Goal: Information Seeking & Learning: Check status

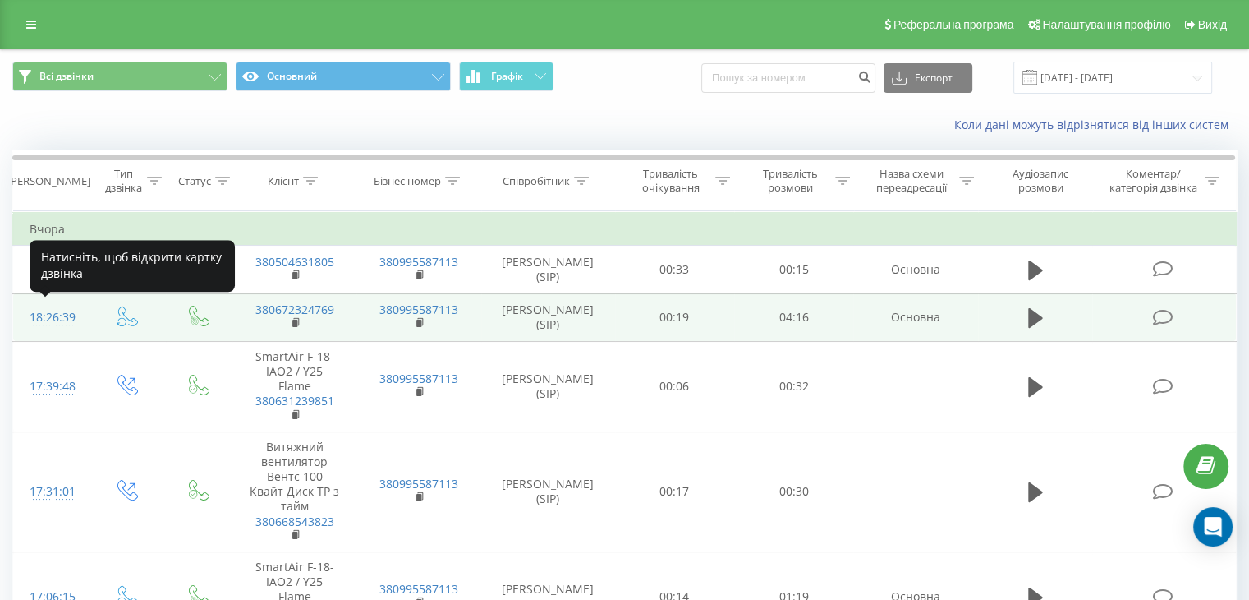
click at [45, 313] on div "18:26:39" at bounding box center [52, 317] width 44 height 32
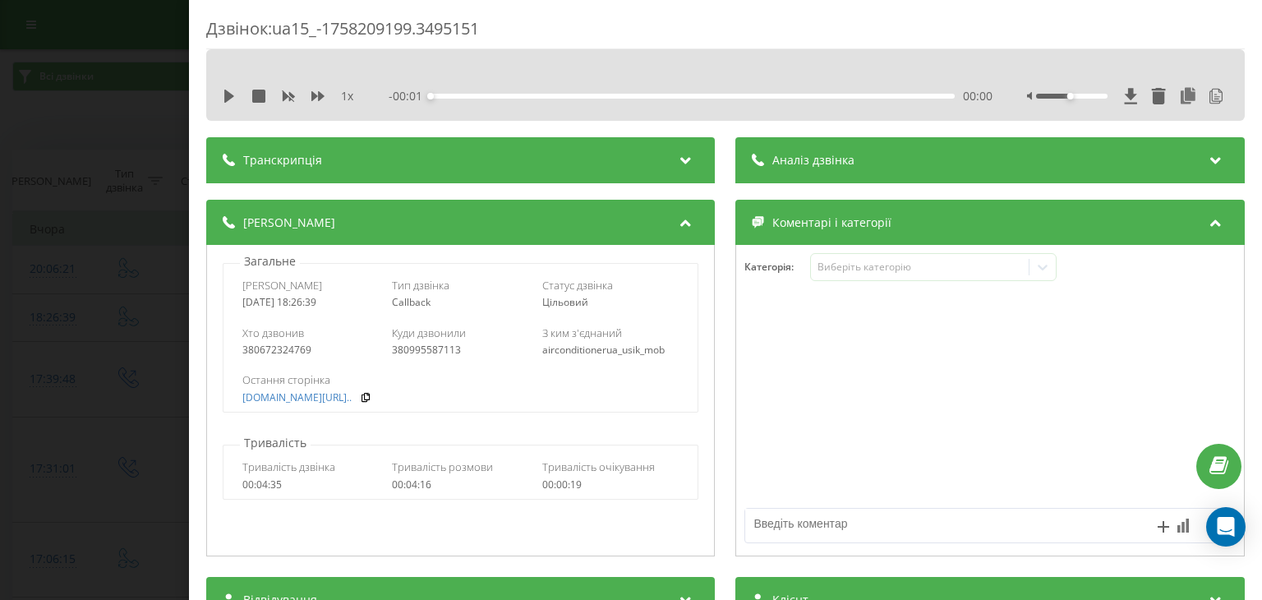
click at [856, 151] on div "Аналіз дзвінка" at bounding box center [990, 160] width 508 height 46
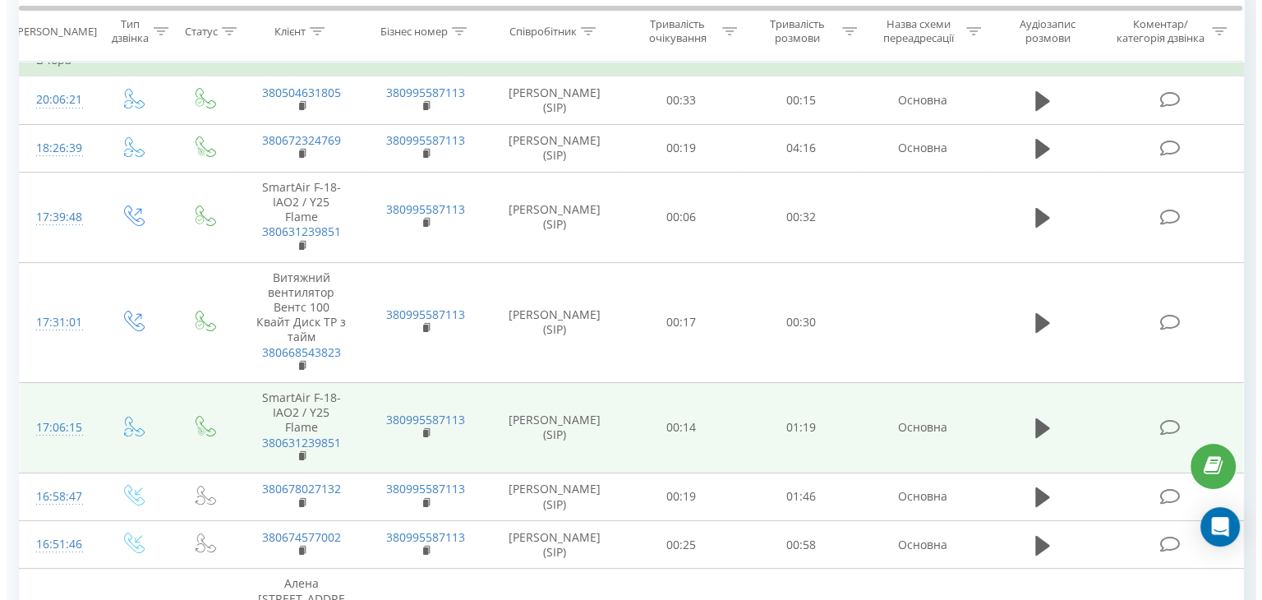
scroll to position [329, 0]
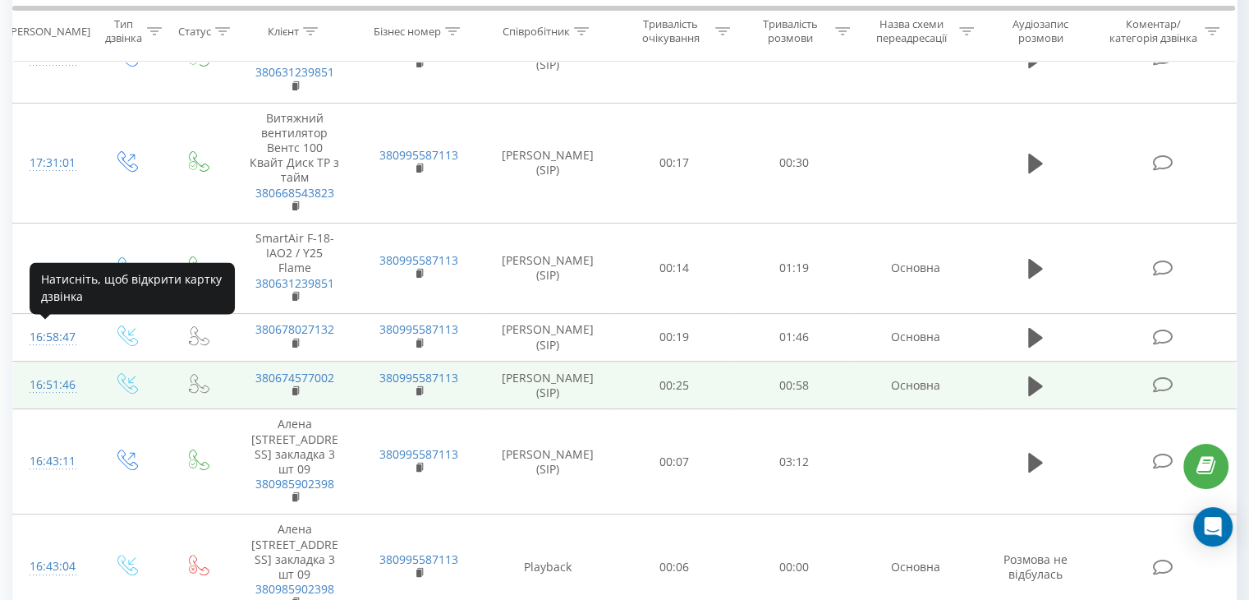
click at [61, 369] on div "16:51:46" at bounding box center [52, 385] width 44 height 32
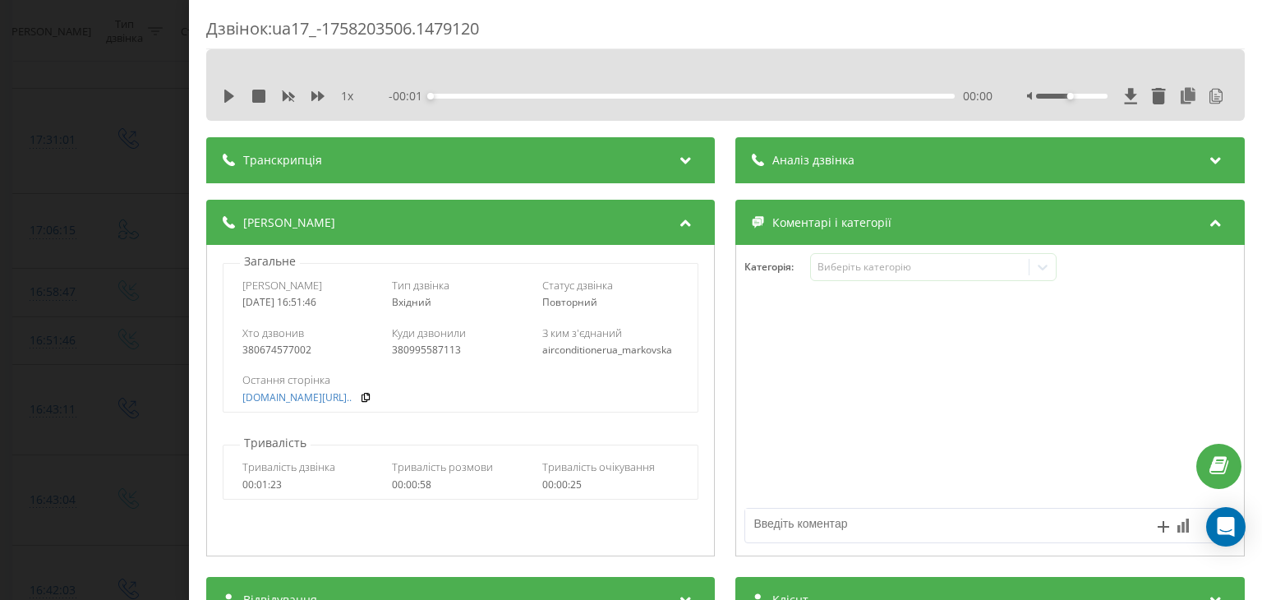
click at [864, 159] on div "Аналіз дзвінка" at bounding box center [990, 160] width 508 height 46
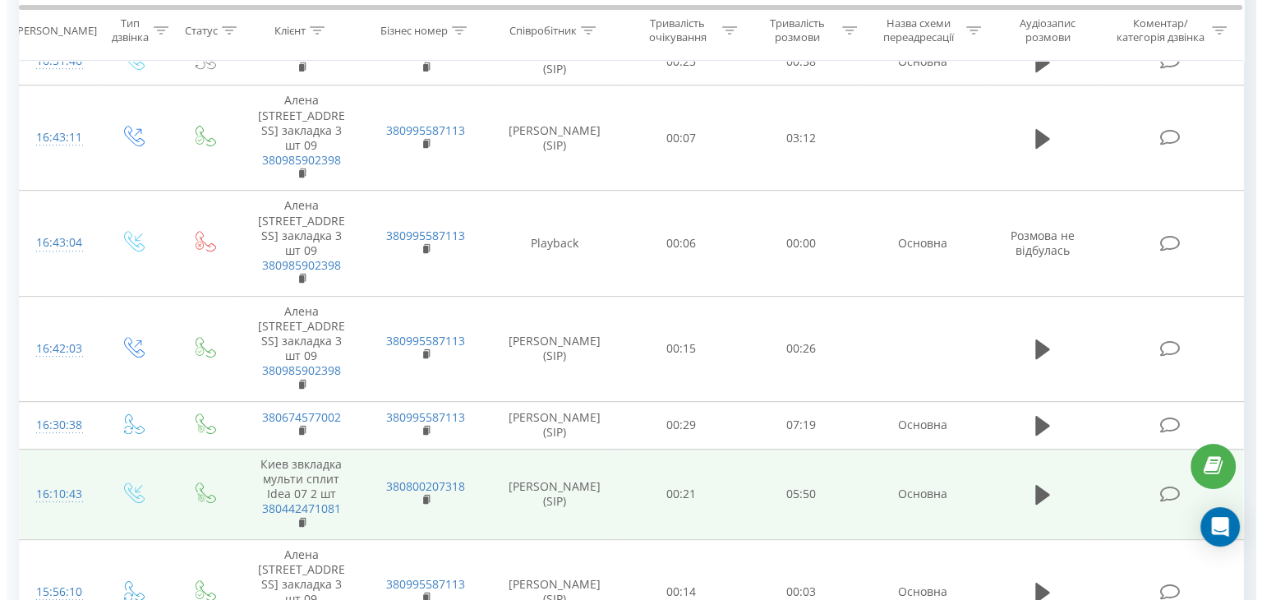
scroll to position [739, 0]
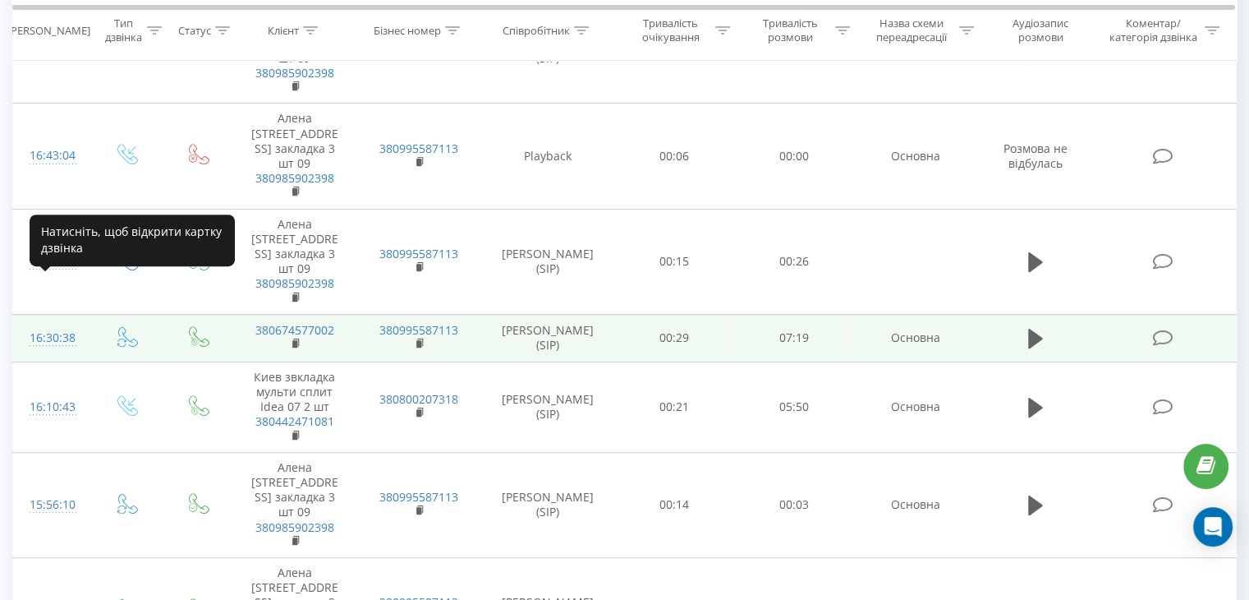
click at [56, 322] on div "16:30:38" at bounding box center [52, 338] width 44 height 32
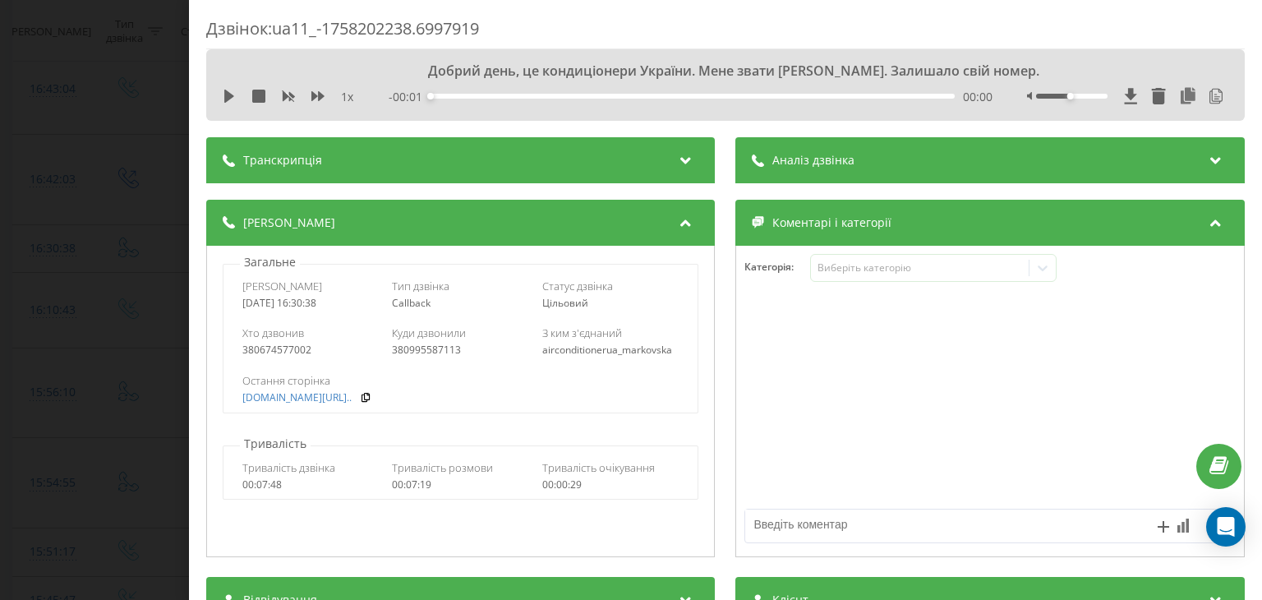
click at [858, 163] on div "Аналіз дзвінка" at bounding box center [990, 160] width 508 height 46
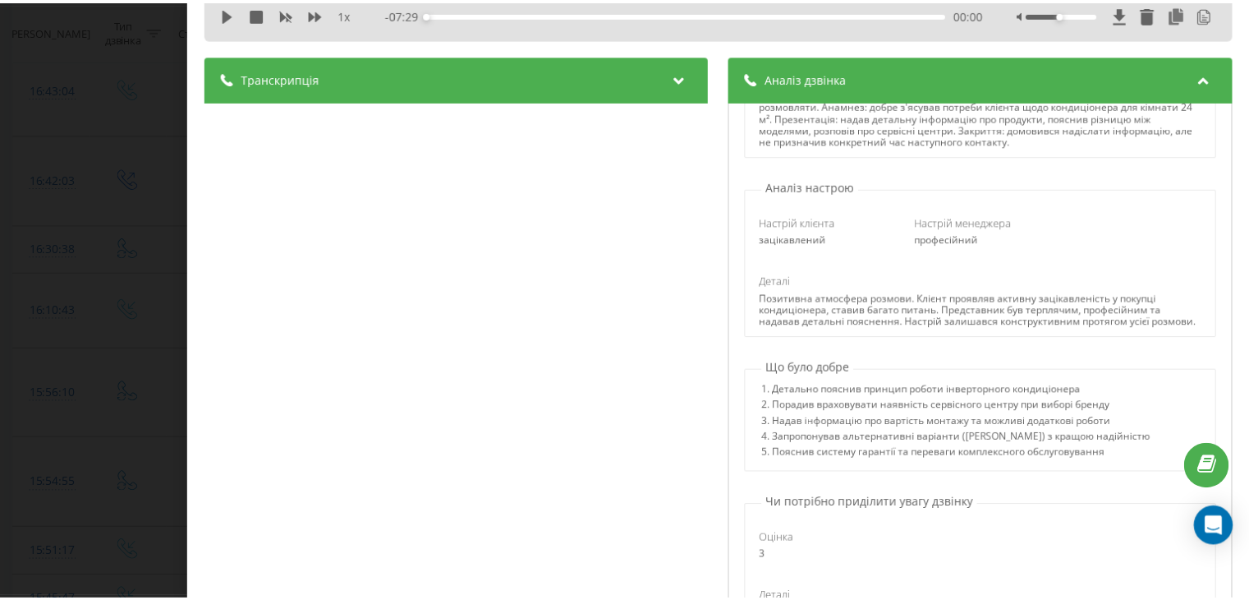
scroll to position [329, 0]
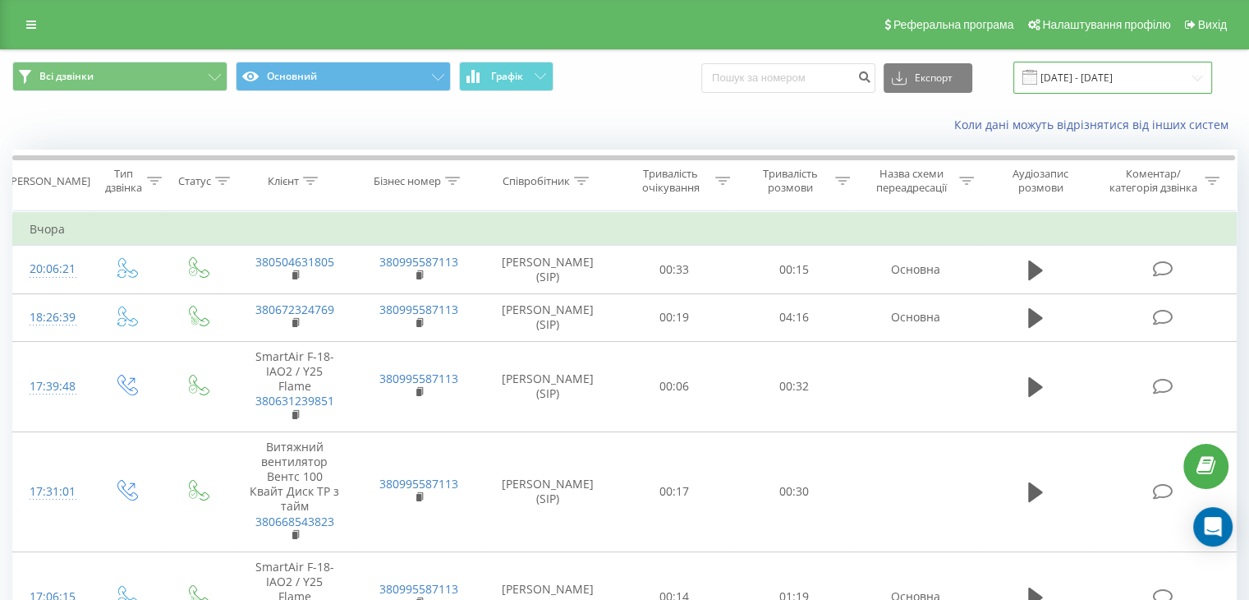
click at [1056, 76] on input "18.09.2025 - 18.09.2025" at bounding box center [1113, 78] width 199 height 32
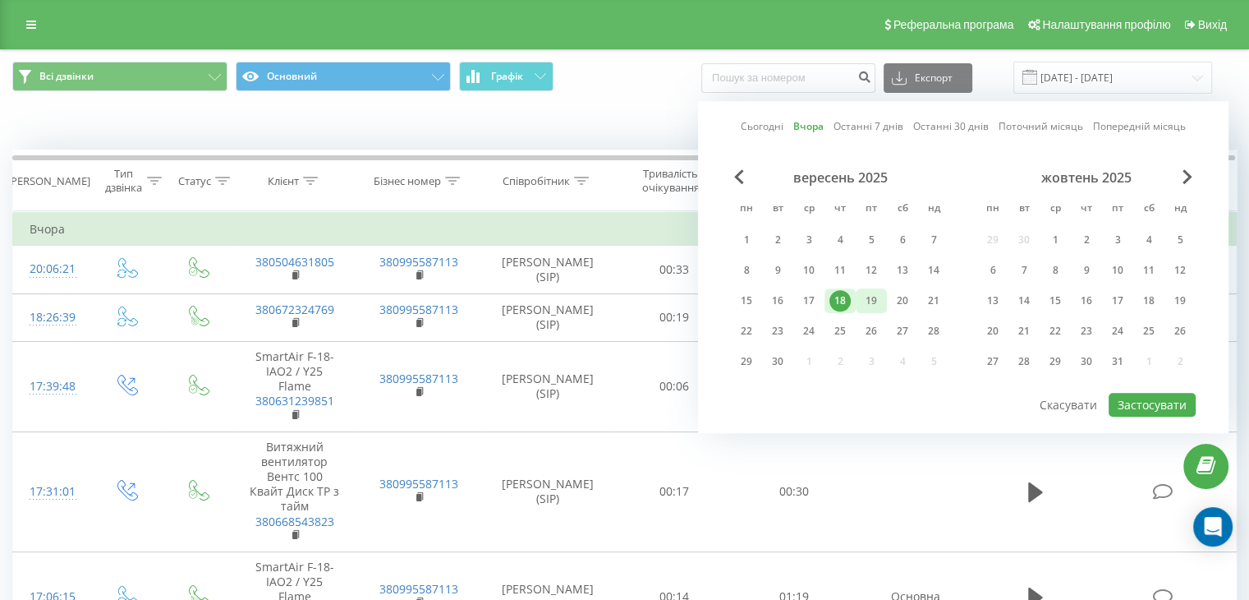
click at [876, 302] on div "19" at bounding box center [871, 300] width 21 height 21
click at [1162, 398] on button "Застосувати" at bounding box center [1152, 405] width 87 height 24
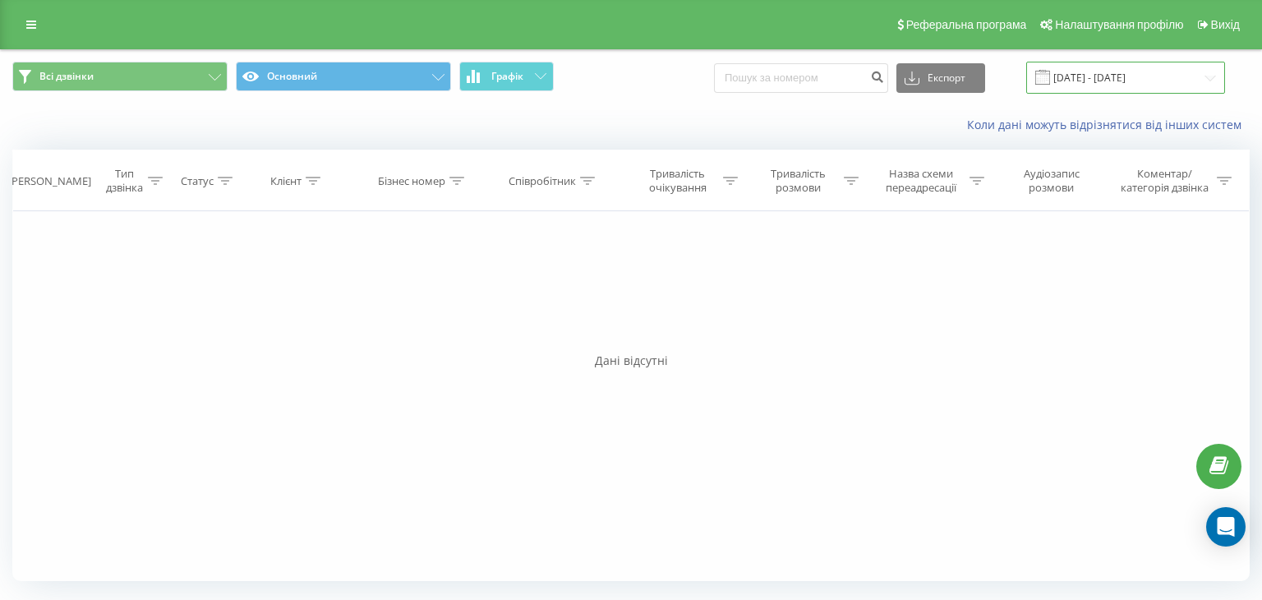
click at [1084, 78] on input "[DATE] - [DATE]" at bounding box center [1125, 78] width 199 height 32
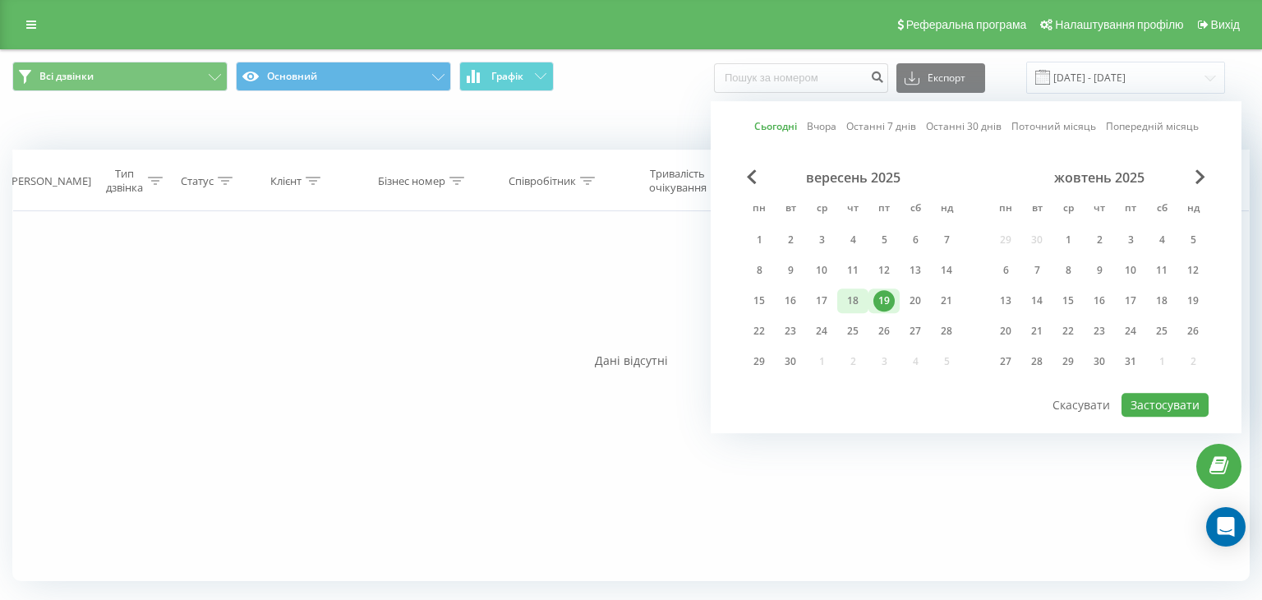
click at [852, 306] on div "18" at bounding box center [852, 300] width 21 height 21
click at [1163, 407] on button "Застосувати" at bounding box center [1164, 405] width 87 height 24
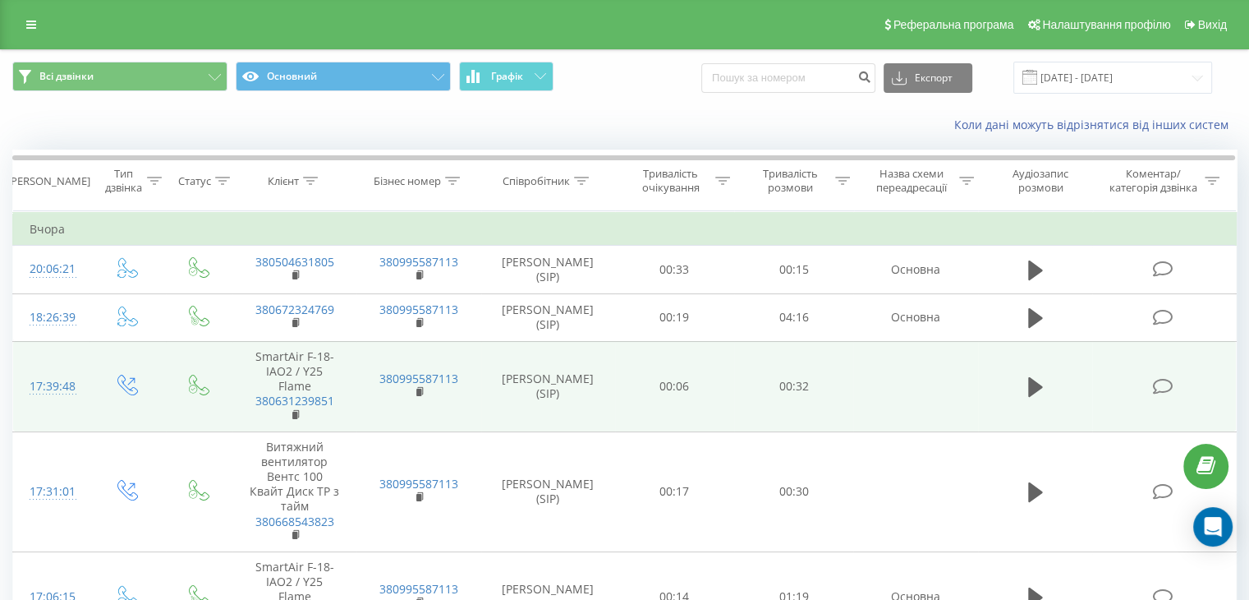
click at [36, 379] on div "17:39:48" at bounding box center [52, 386] width 44 height 32
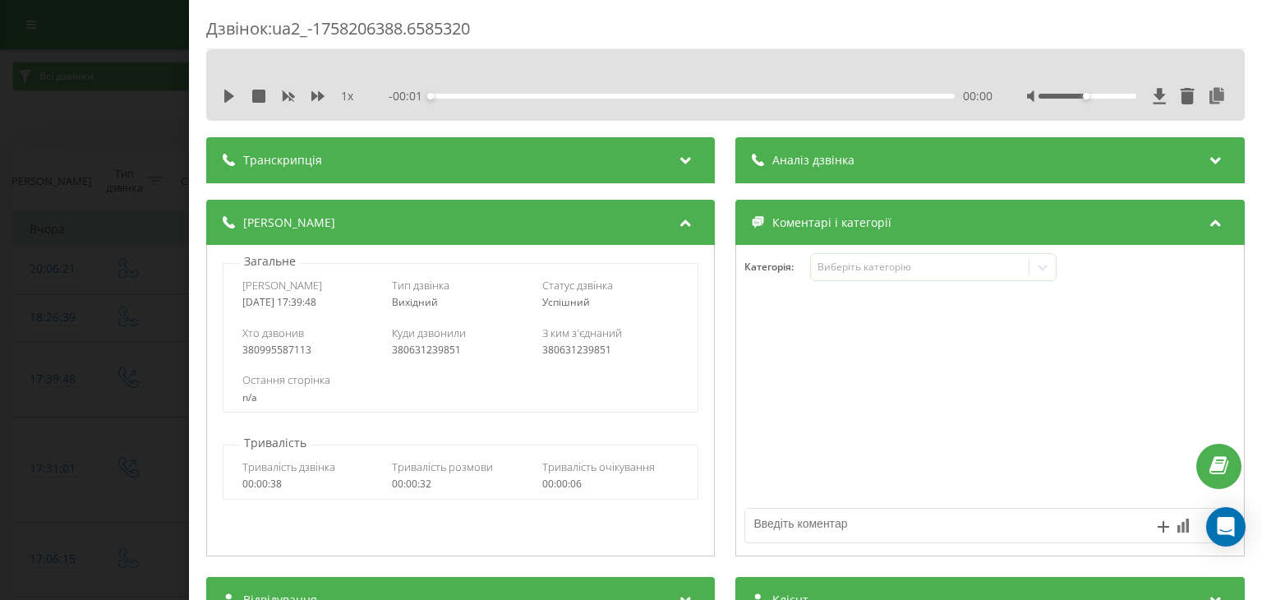
click at [881, 150] on div "Аналіз дзвінка" at bounding box center [990, 160] width 508 height 46
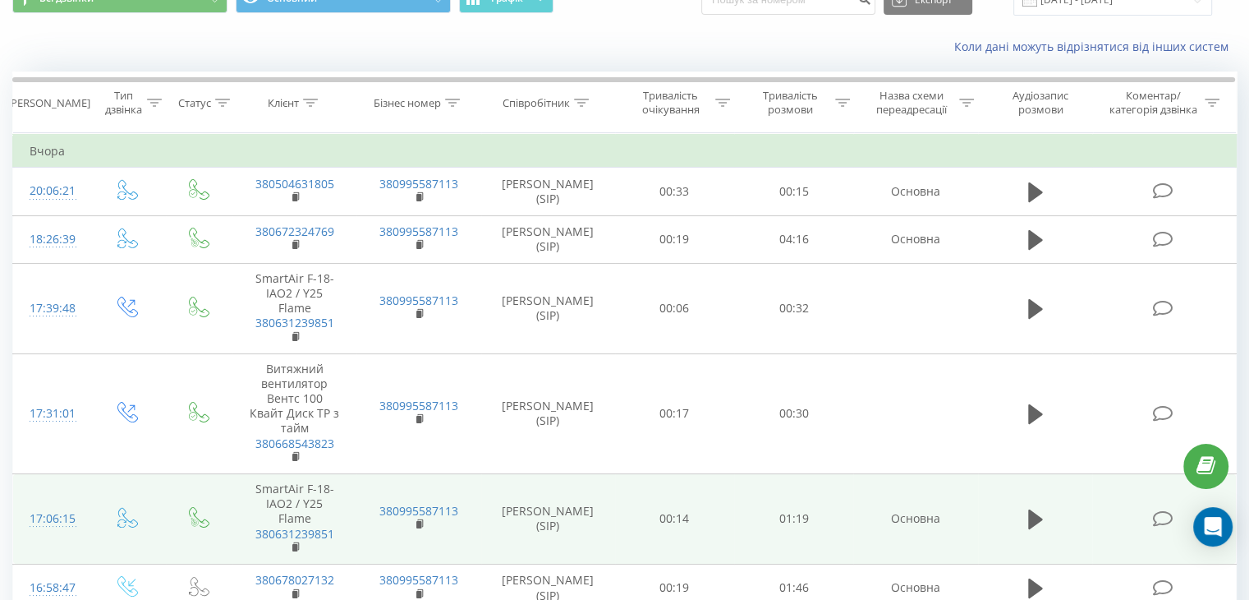
scroll to position [164, 0]
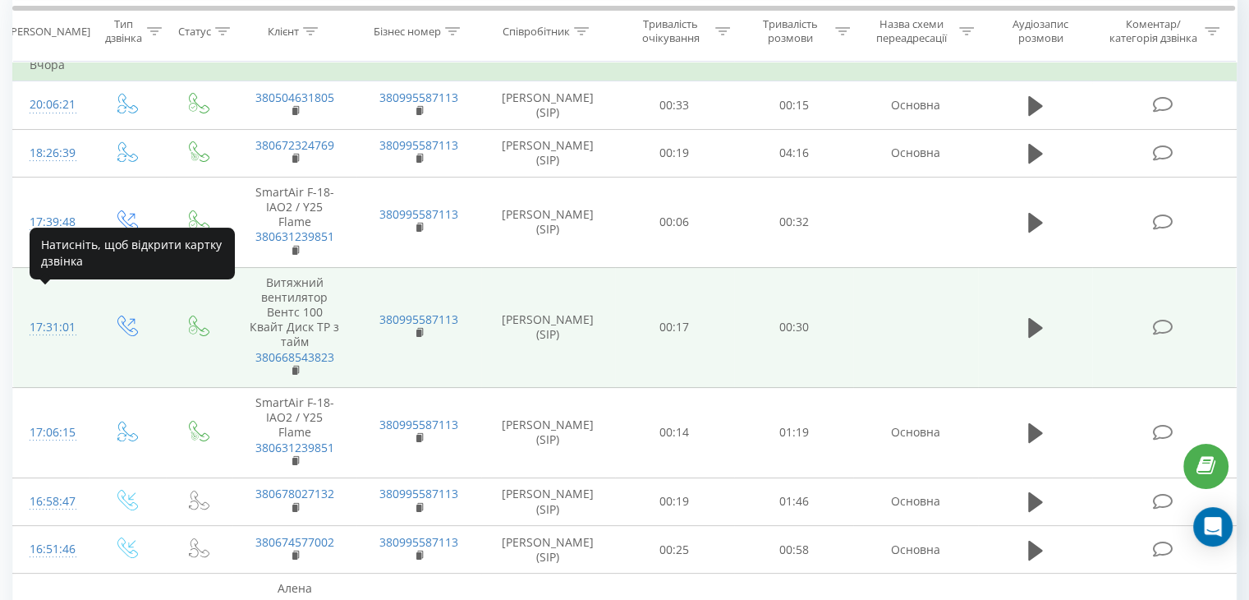
click at [53, 311] on div "17:31:01" at bounding box center [52, 327] width 44 height 32
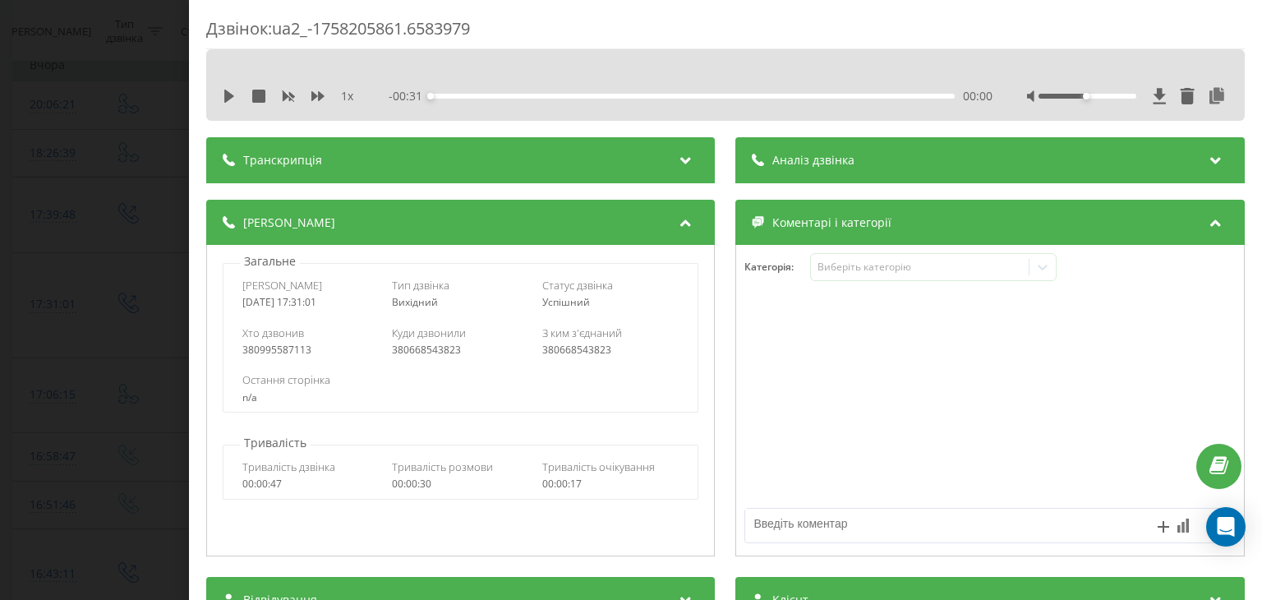
click at [840, 168] on div "Аналіз дзвінка" at bounding box center [990, 160] width 508 height 46
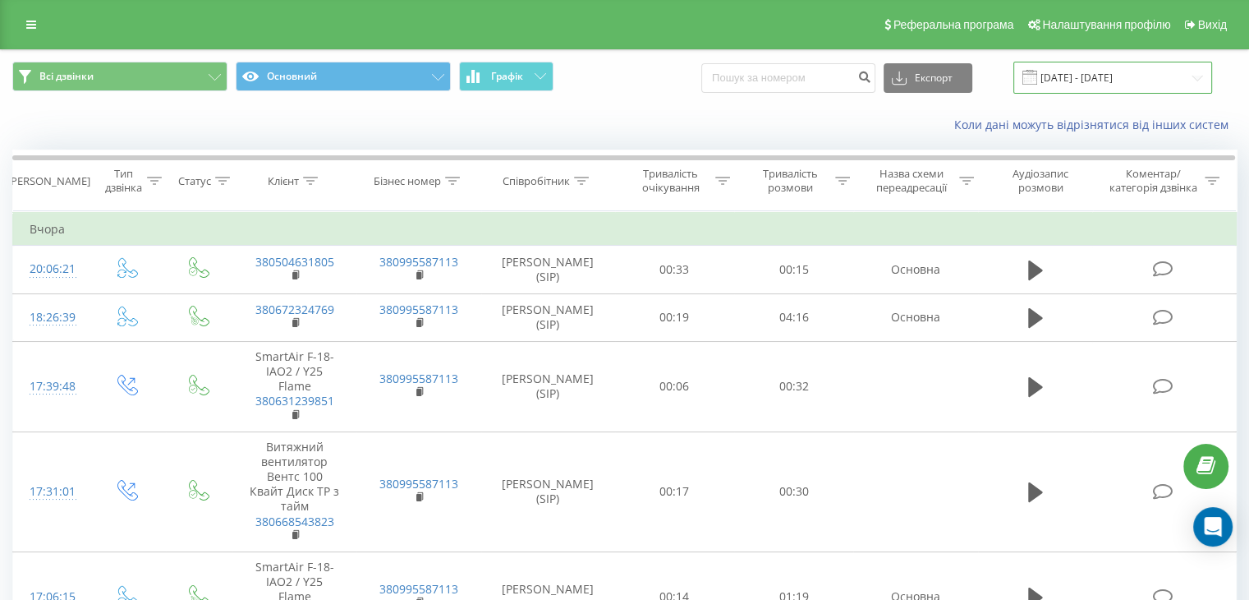
click at [1058, 75] on input "18.09.2025 - 18.09.2025" at bounding box center [1113, 78] width 199 height 32
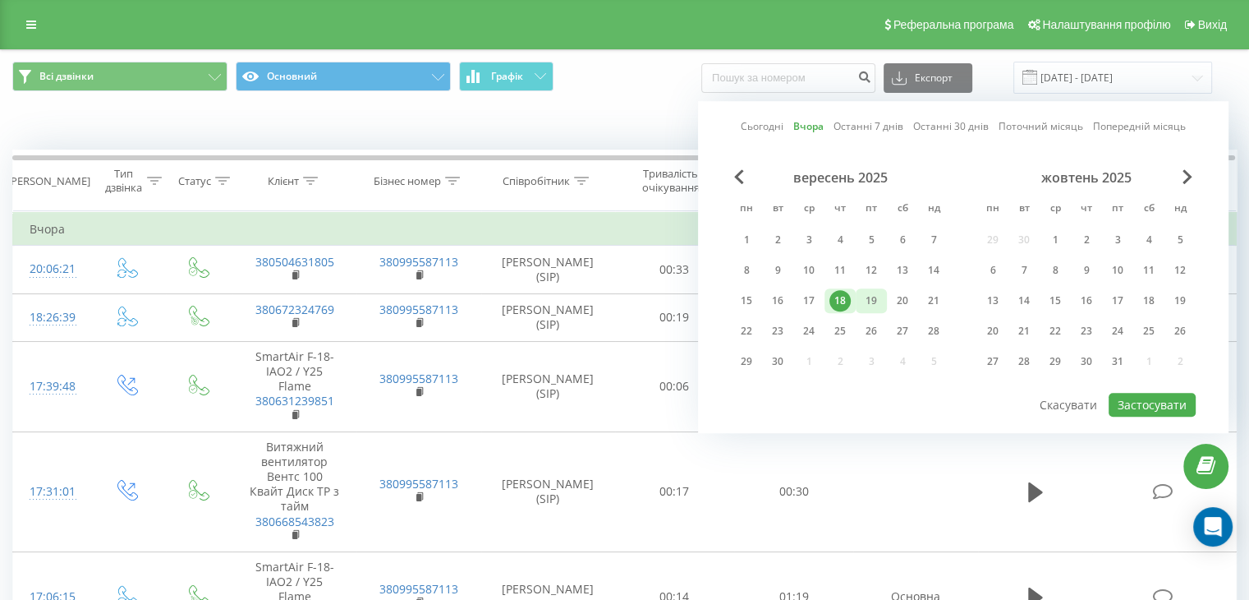
click at [871, 302] on div "19" at bounding box center [871, 300] width 21 height 21
click at [1153, 407] on button "Застосувати" at bounding box center [1152, 405] width 87 height 24
type input "[DATE] - [DATE]"
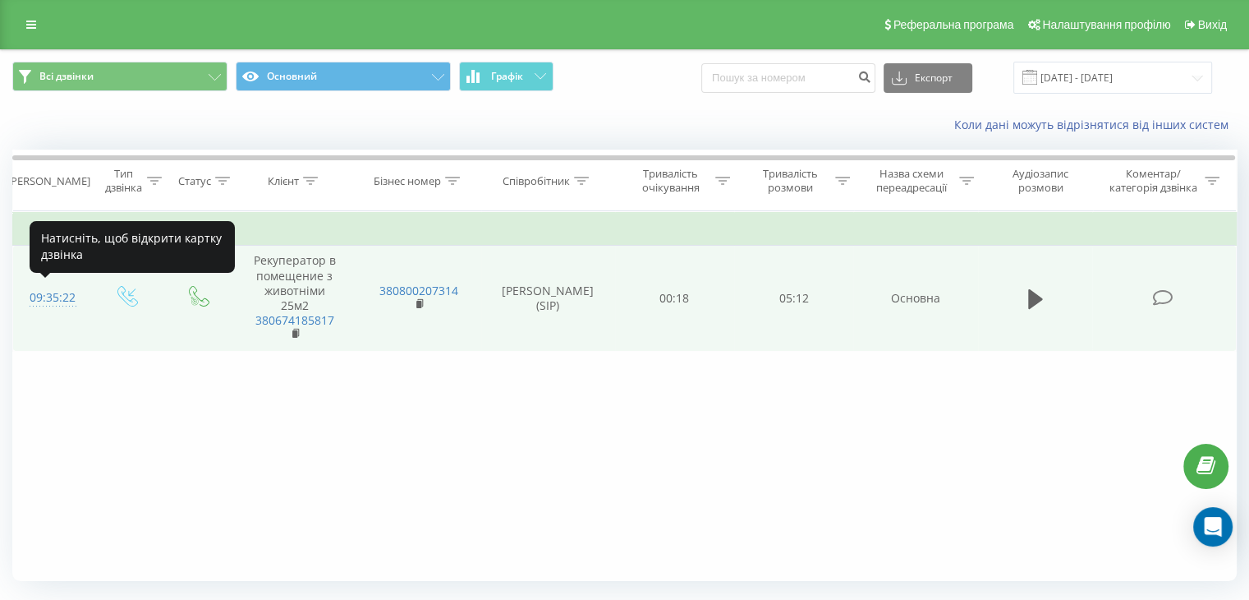
click at [42, 310] on div "09:35:22" at bounding box center [52, 298] width 44 height 32
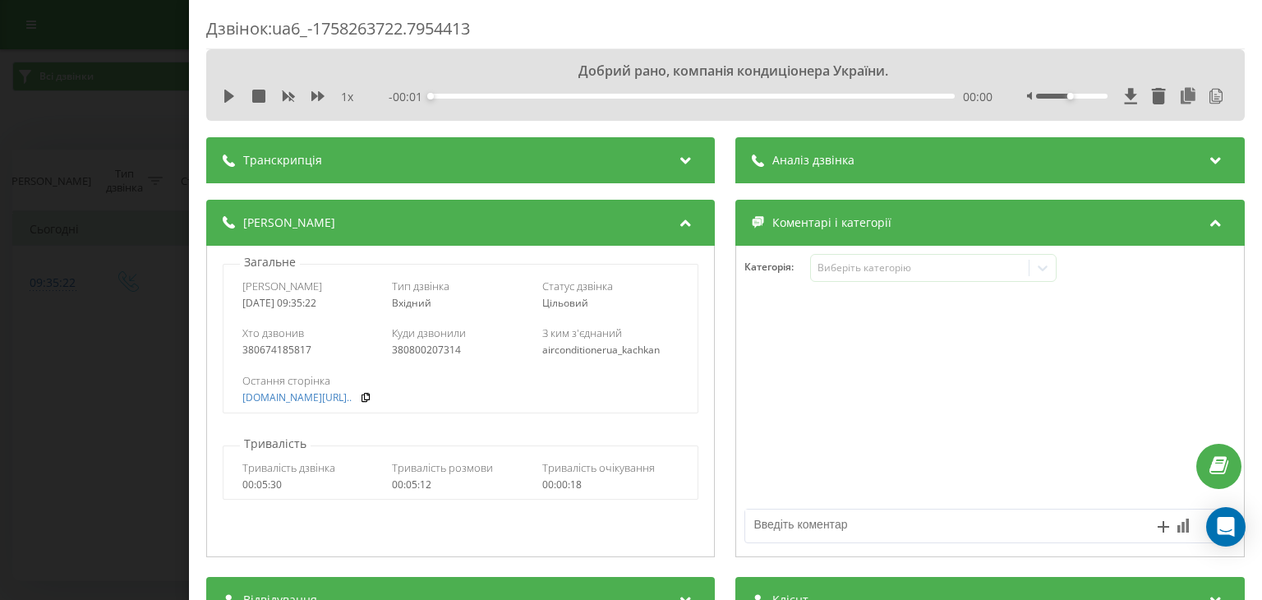
click at [854, 168] on div "Аналіз дзвінка" at bounding box center [990, 160] width 508 height 46
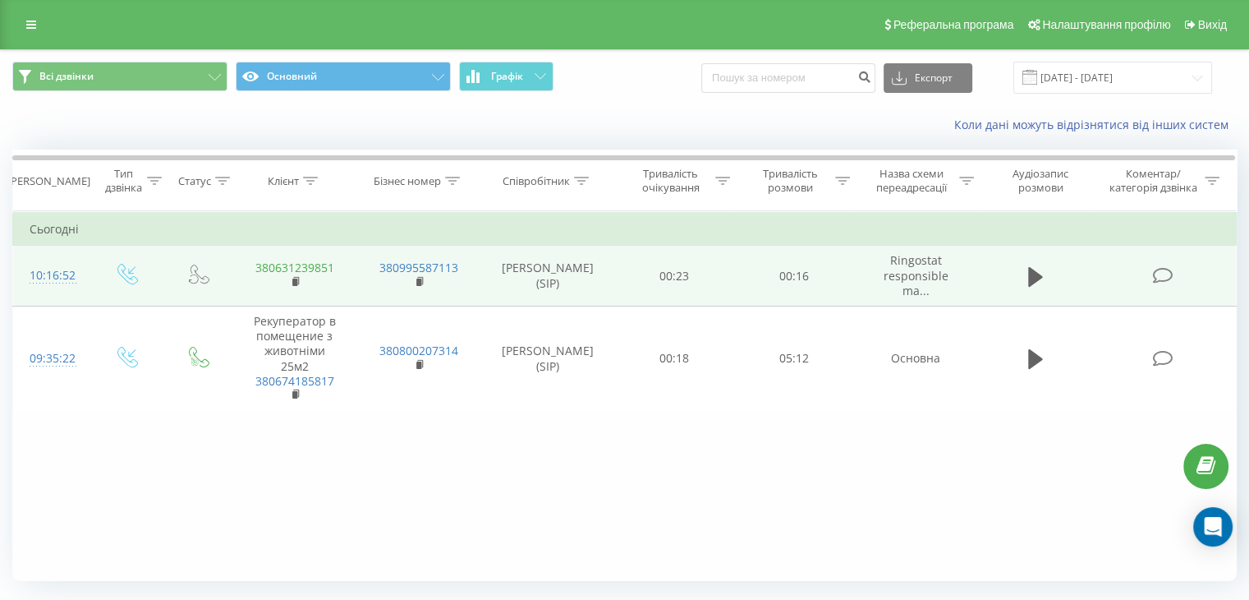
click at [292, 267] on link "380631239851" at bounding box center [294, 268] width 79 height 16
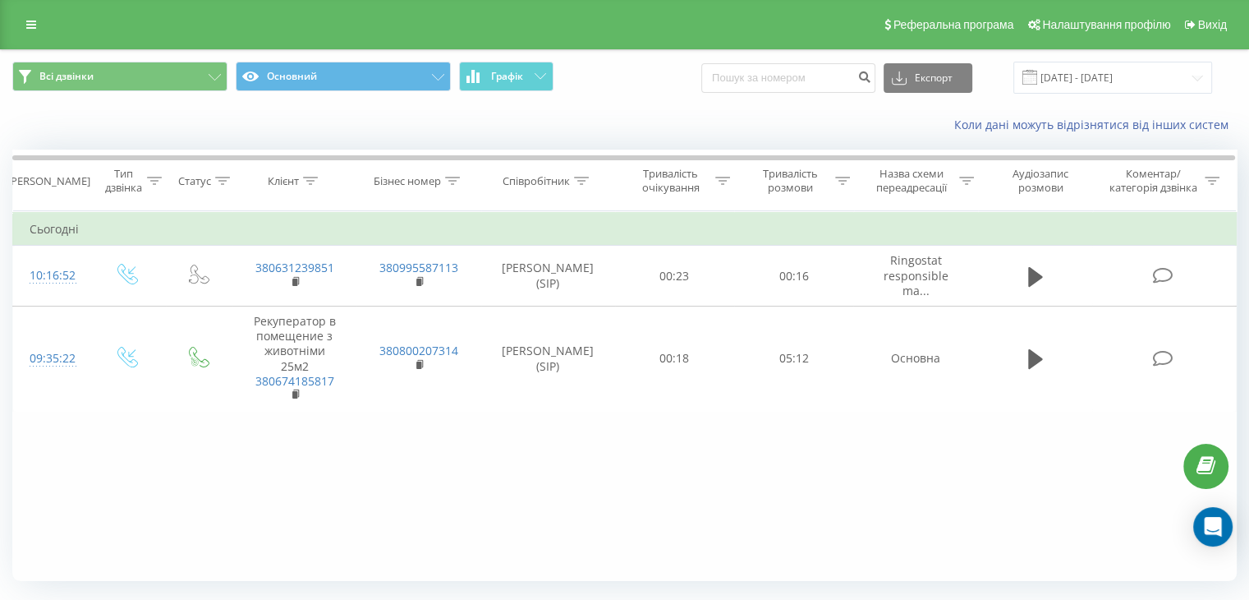
click at [461, 446] on div "Фільтрувати за умовою Дорівнює Введіть значення Скасувати OK Фільтрувати за умо…" at bounding box center [624, 396] width 1225 height 370
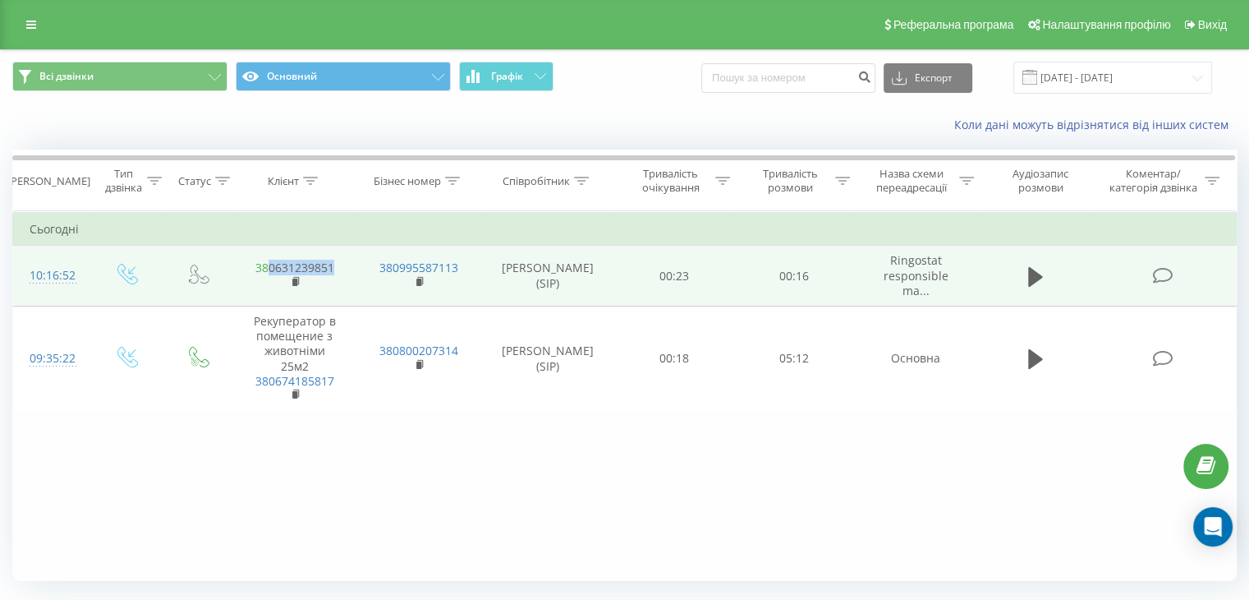
drag, startPoint x: 322, startPoint y: 262, endPoint x: 268, endPoint y: 263, distance: 54.2
click at [268, 263] on td "380631239851" at bounding box center [294, 276] width 124 height 61
copy link "0631239851"
click at [295, 269] on link "380631239851" at bounding box center [294, 268] width 79 height 16
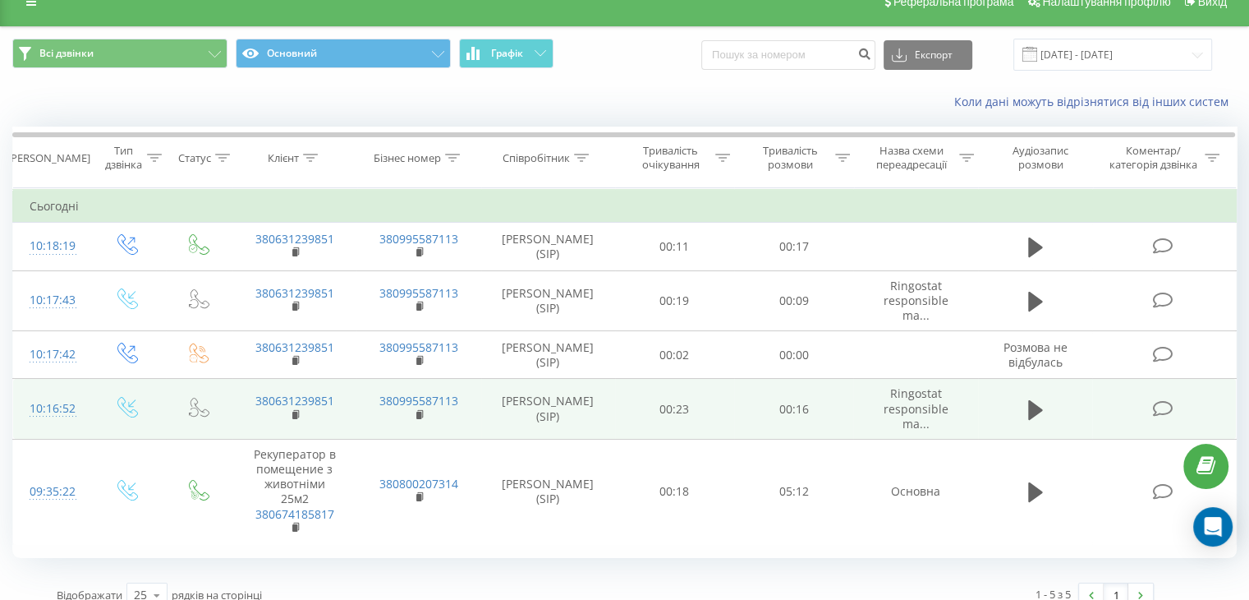
scroll to position [43, 0]
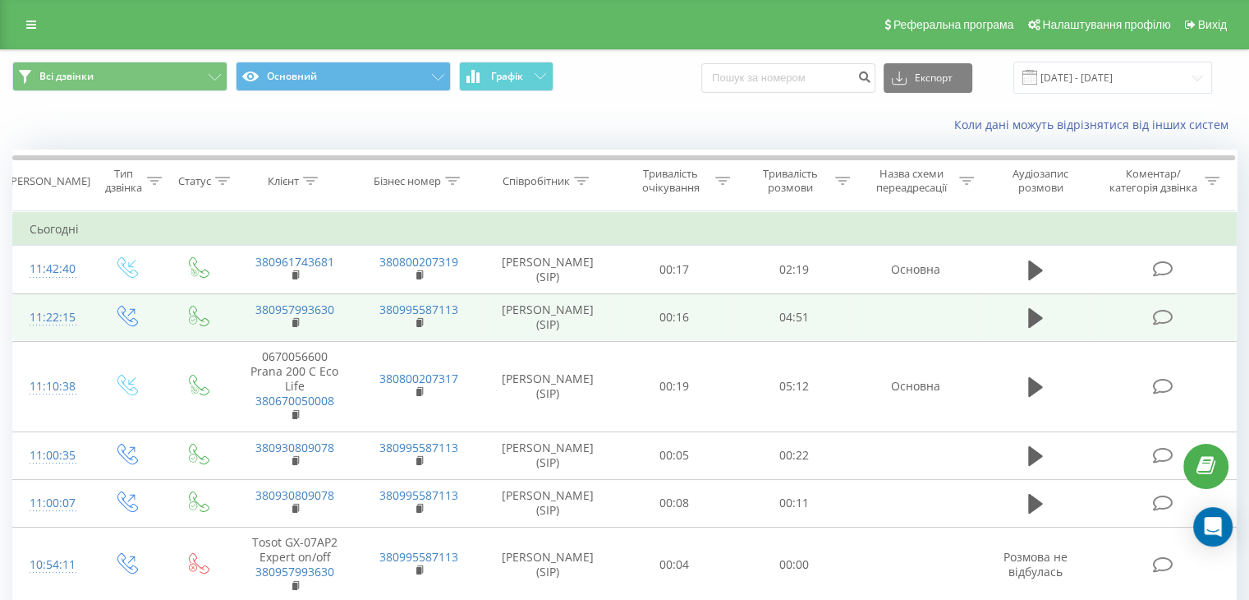
click at [49, 320] on div "11:22:15" at bounding box center [52, 317] width 44 height 32
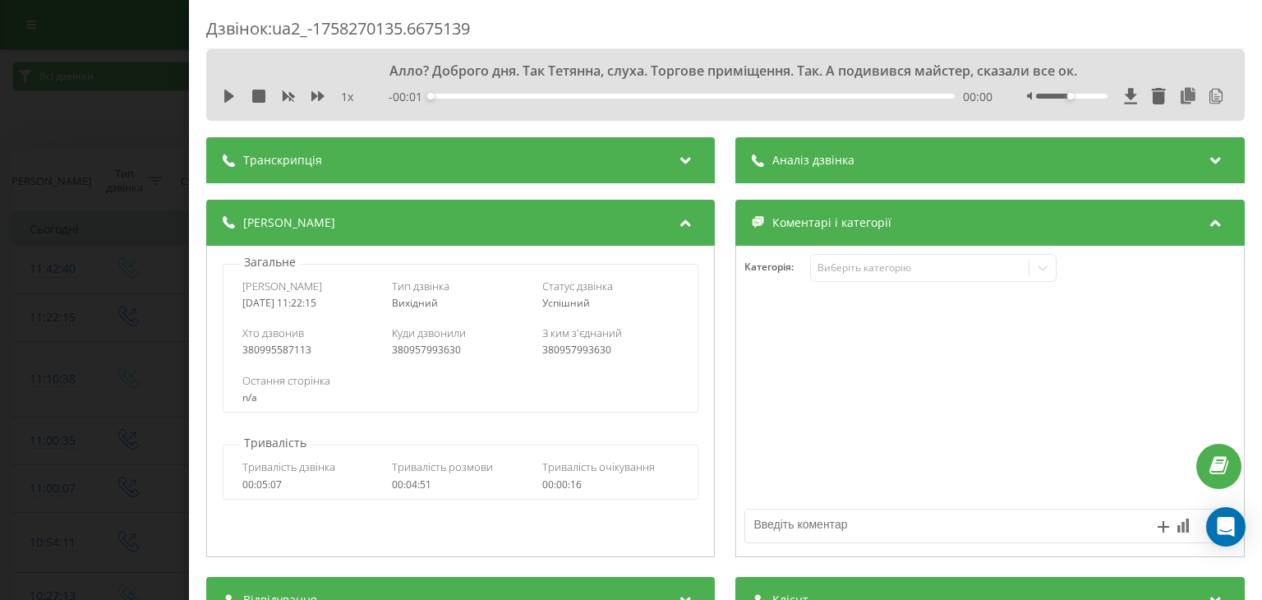
click at [885, 171] on div "Аналіз дзвінка" at bounding box center [990, 160] width 508 height 46
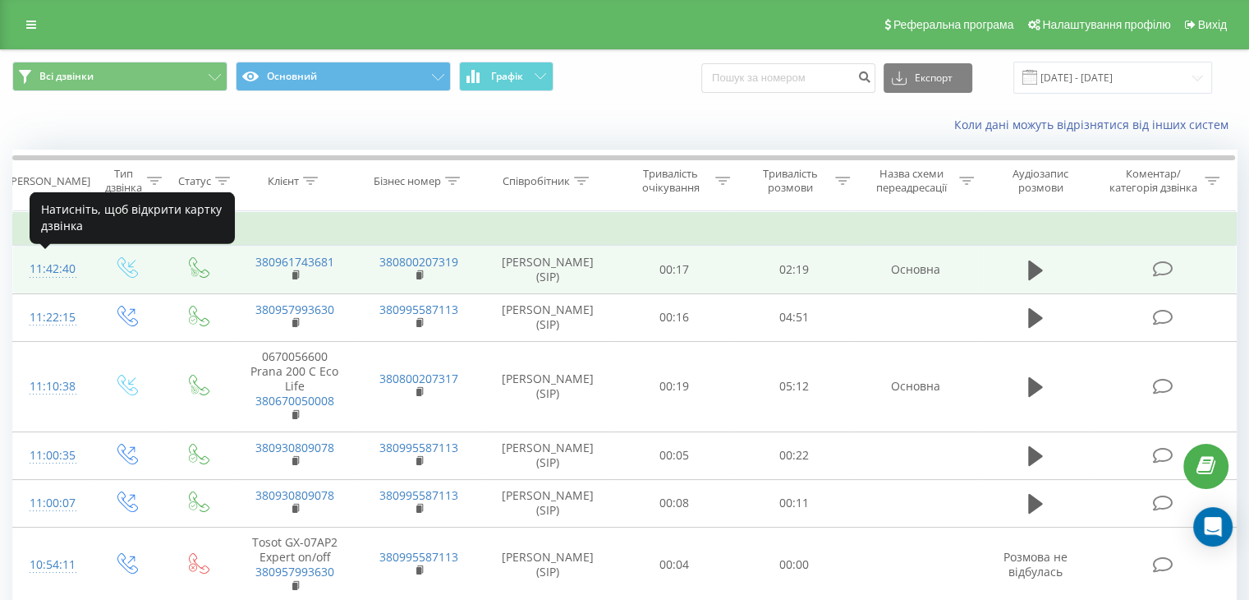
click at [44, 270] on div "11:42:40" at bounding box center [52, 269] width 44 height 32
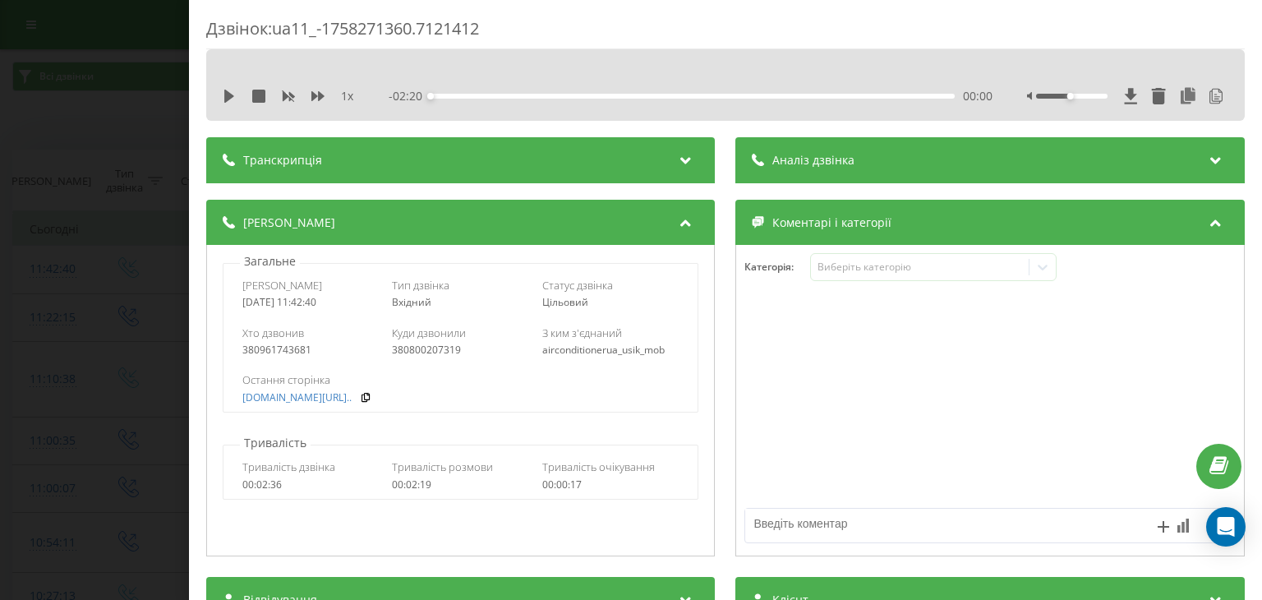
click at [910, 163] on div "Аналіз дзвінка" at bounding box center [990, 160] width 508 height 46
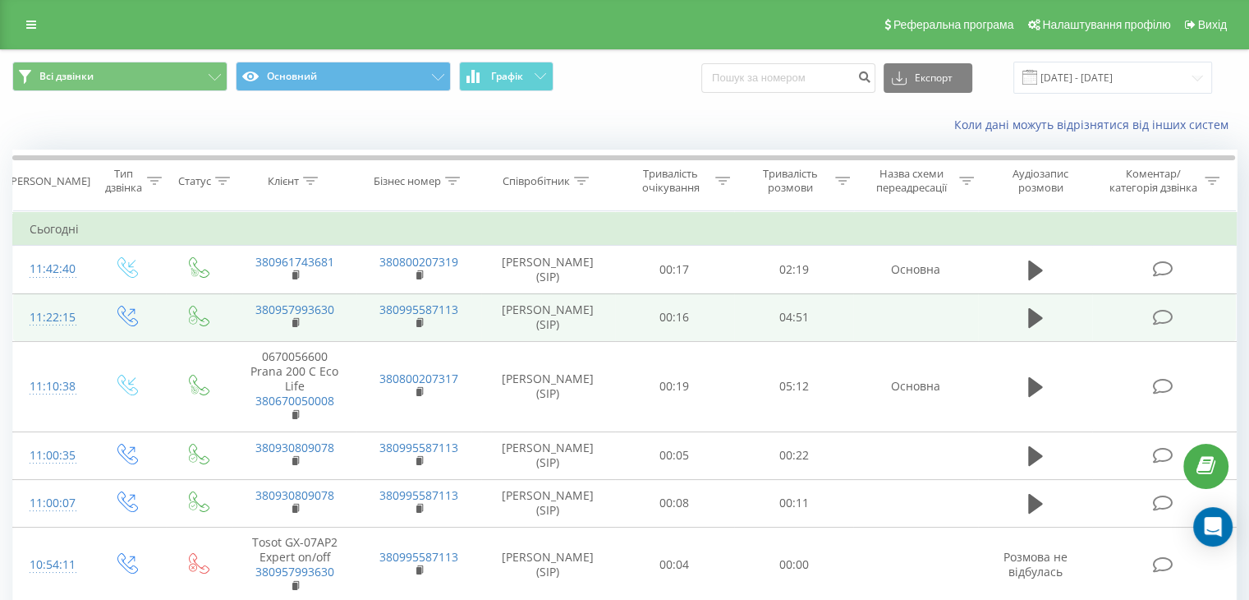
click at [66, 315] on div "11:22:15" at bounding box center [52, 317] width 44 height 32
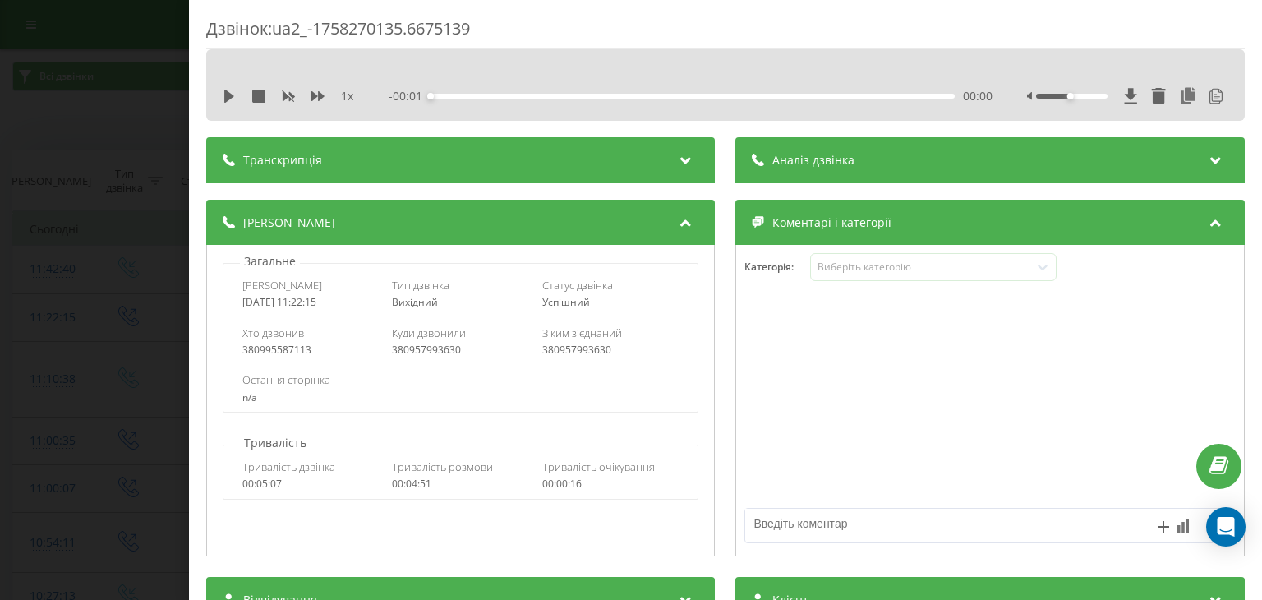
click at [861, 165] on div "Аналіз дзвінка" at bounding box center [990, 160] width 508 height 46
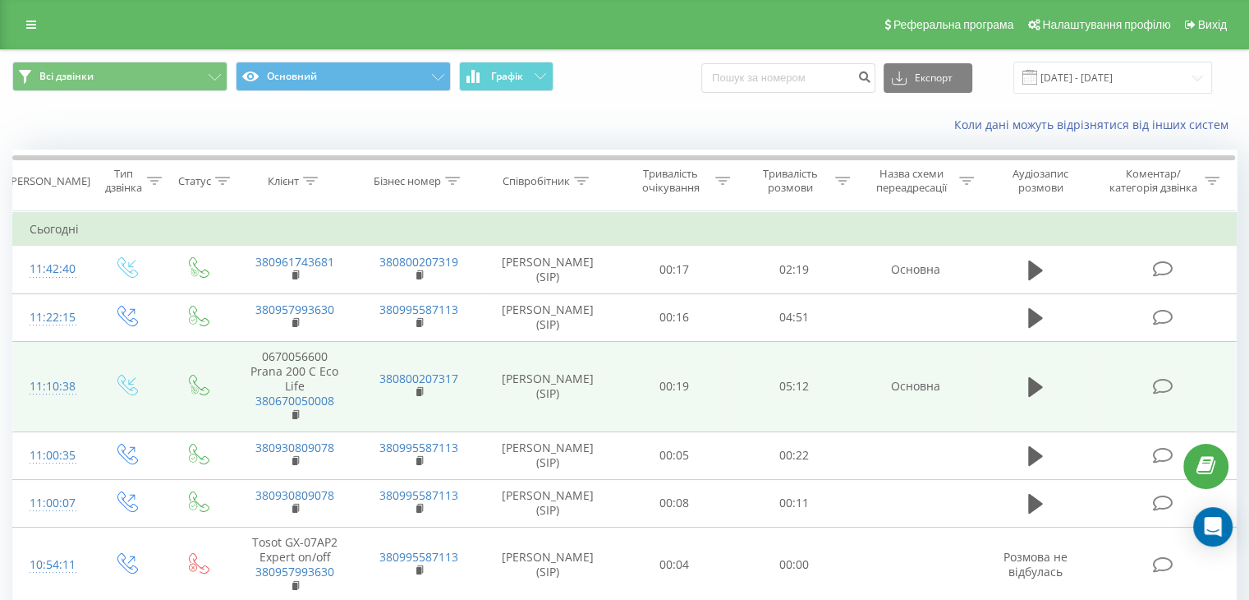
click at [47, 382] on div "11:10:38" at bounding box center [52, 386] width 44 height 32
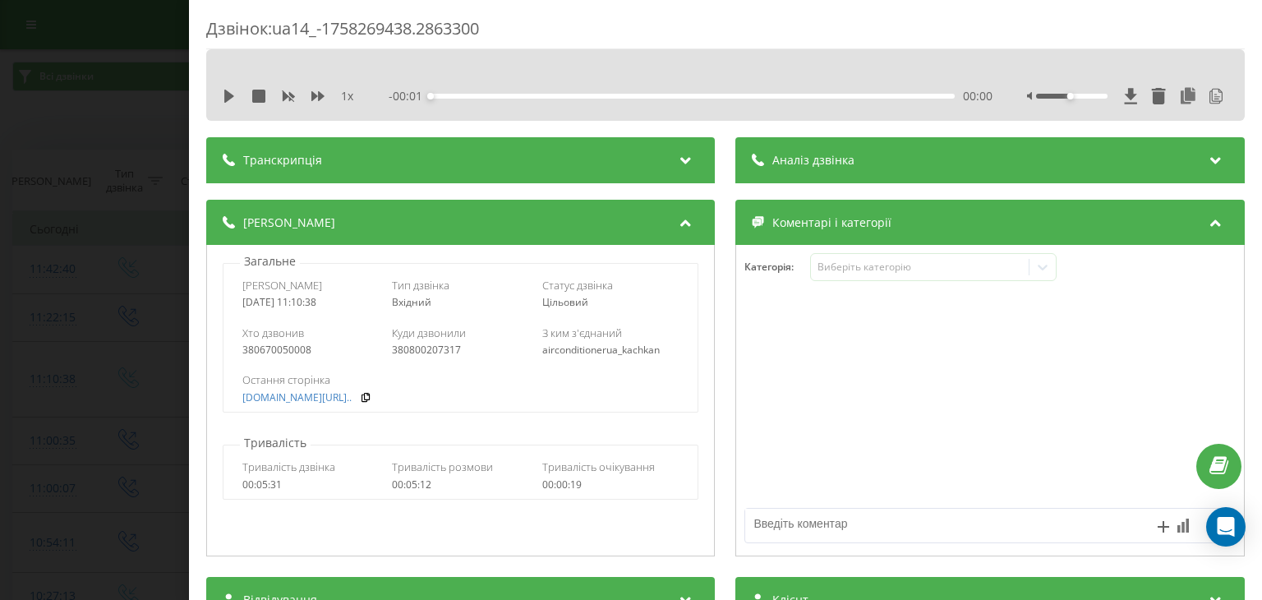
click at [836, 159] on span "Аналіз дзвінка" at bounding box center [814, 160] width 82 height 16
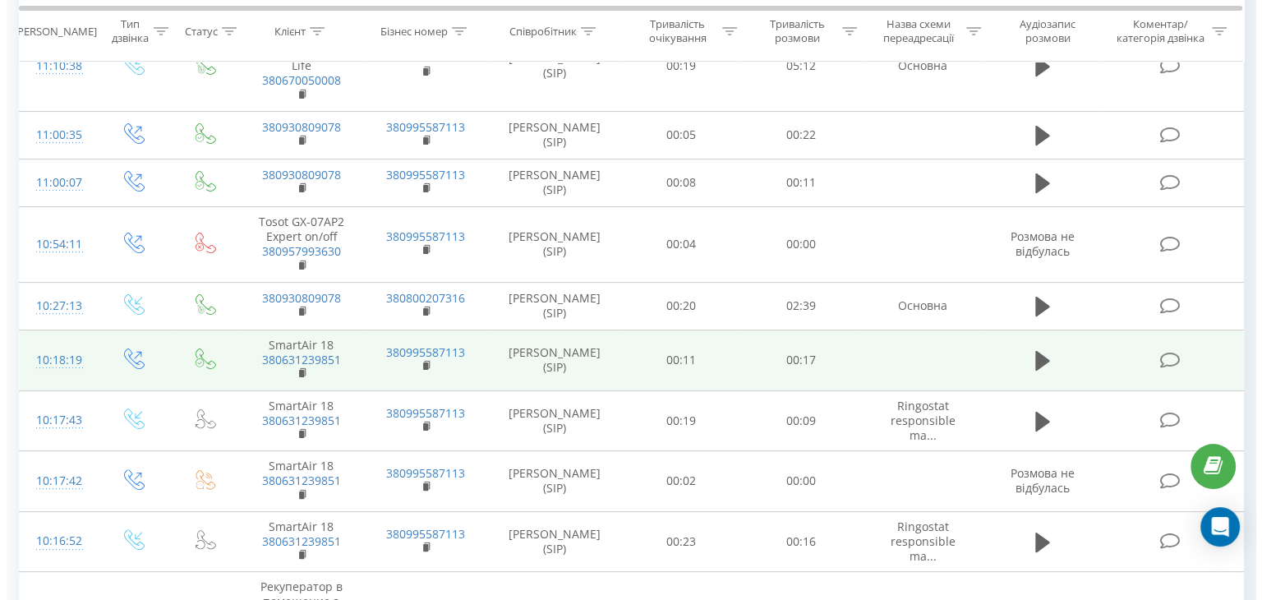
scroll to position [329, 0]
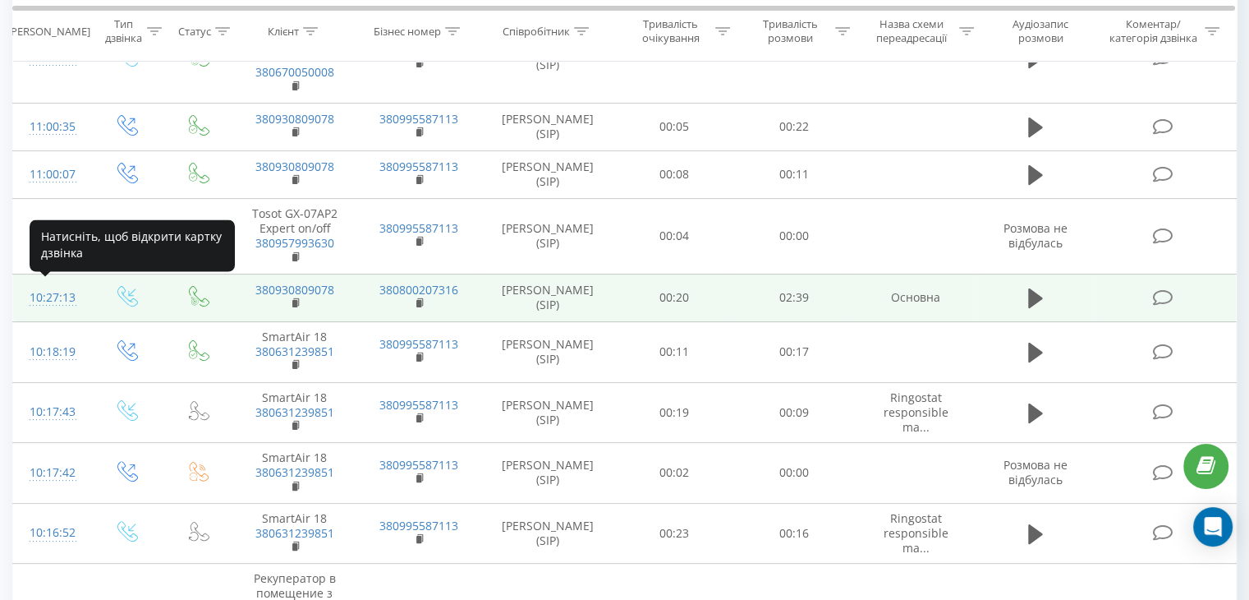
click at [55, 301] on div "10:27:13" at bounding box center [52, 298] width 44 height 32
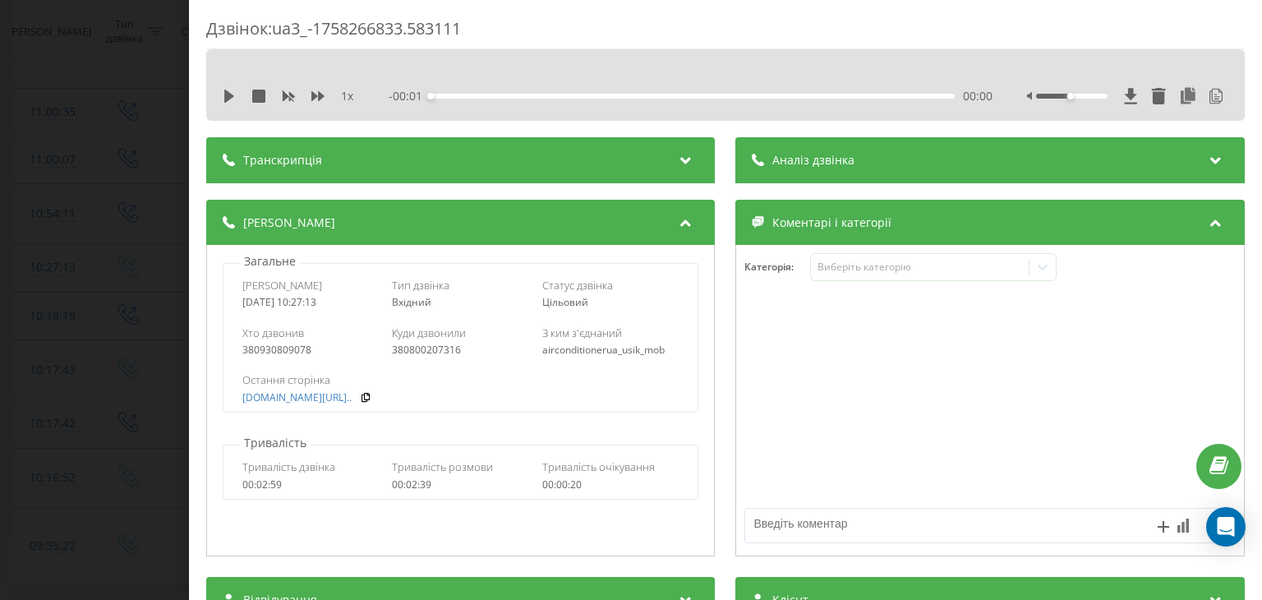
click at [916, 168] on div "Аналіз дзвінка" at bounding box center [990, 160] width 508 height 46
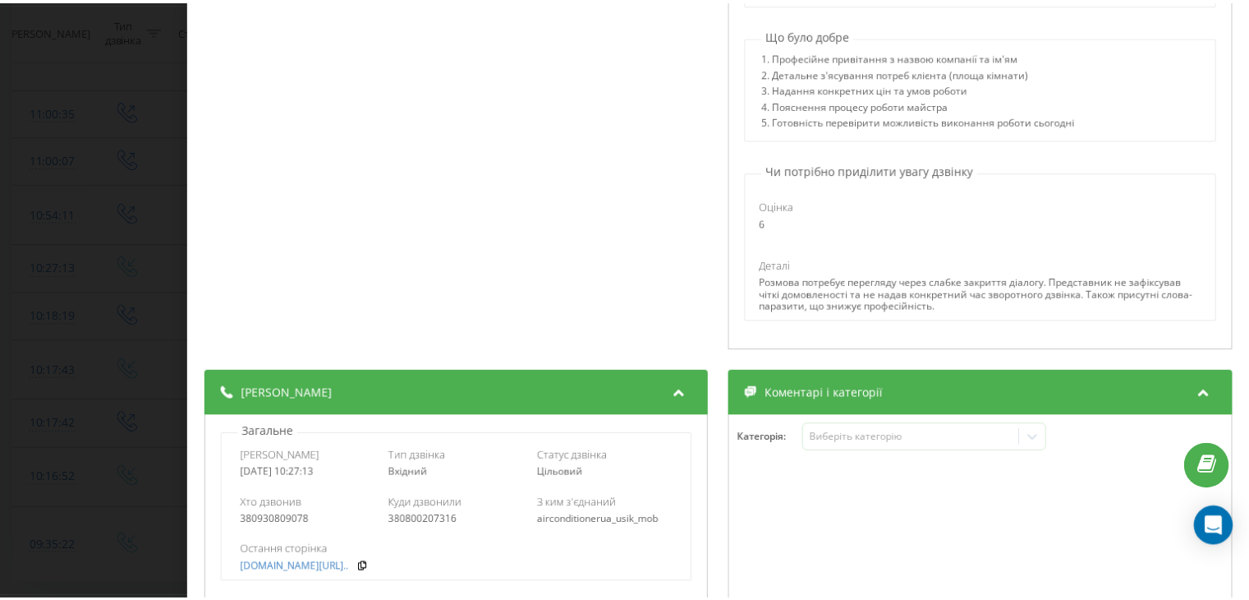
scroll to position [329, 0]
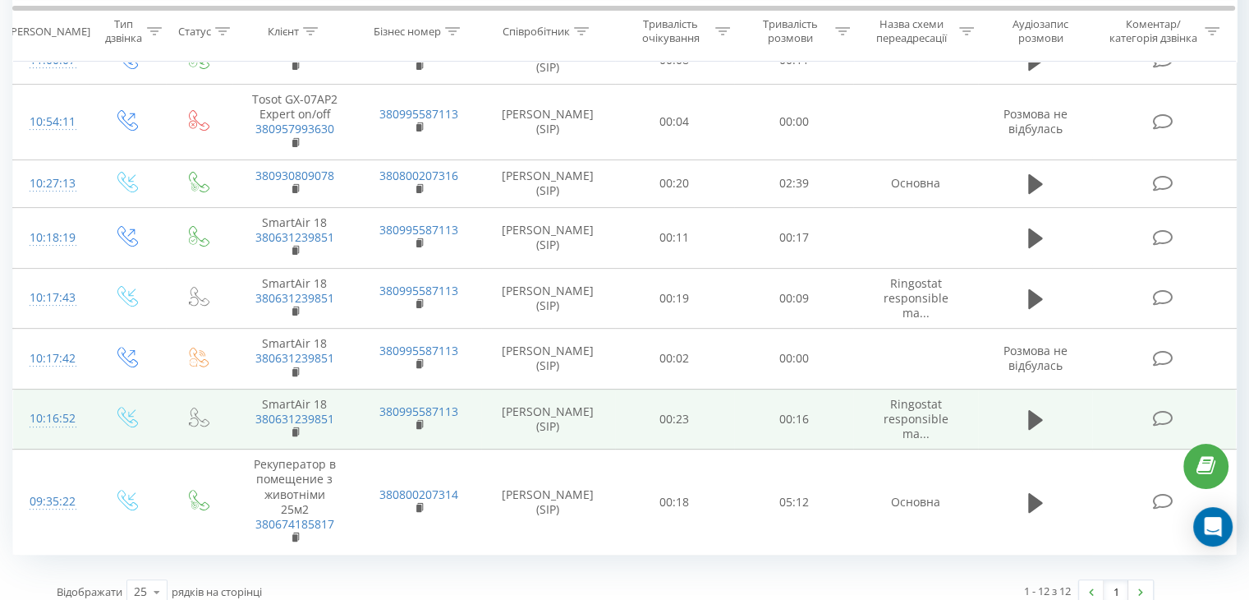
scroll to position [457, 0]
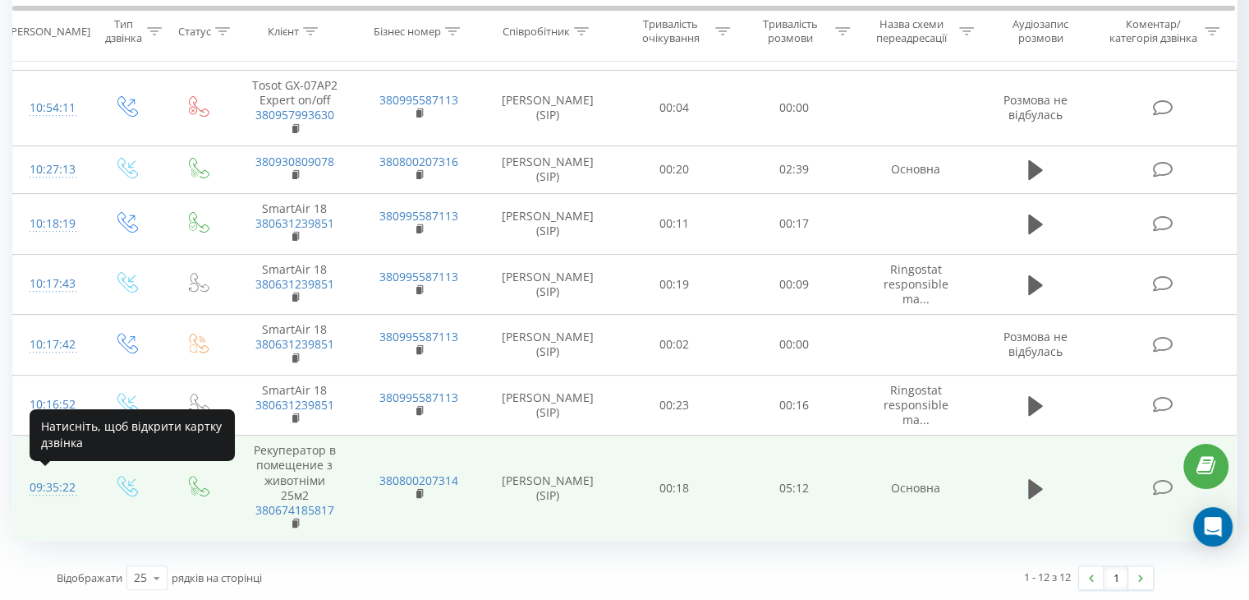
click at [43, 484] on div "09:35:22" at bounding box center [52, 488] width 44 height 32
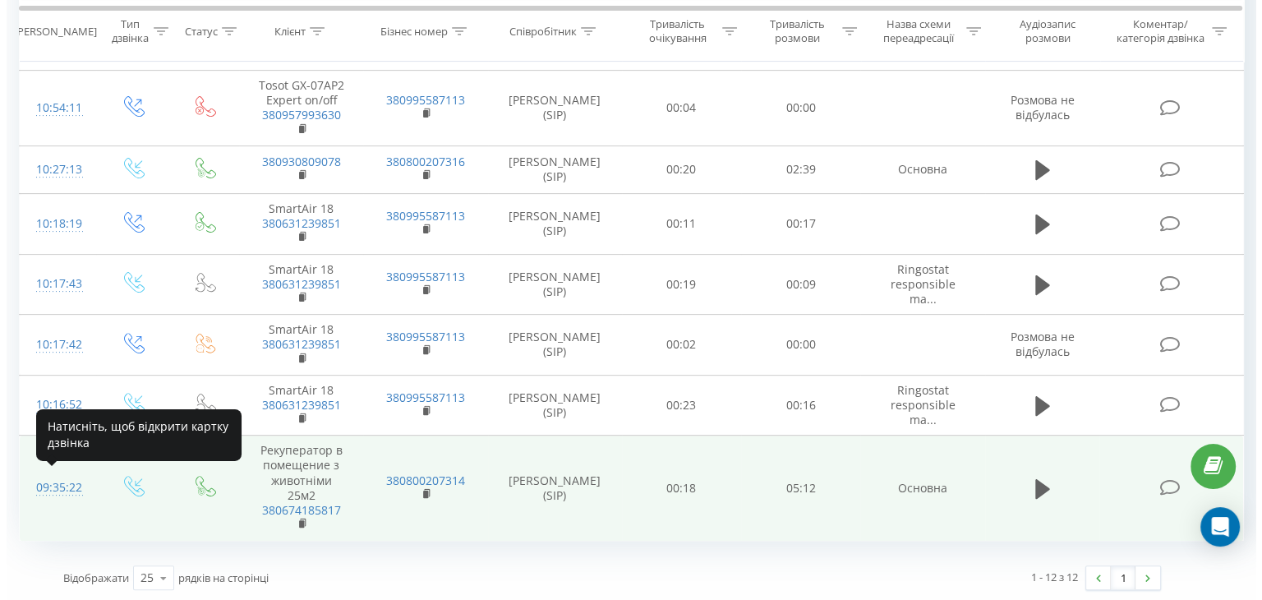
scroll to position [347, 0]
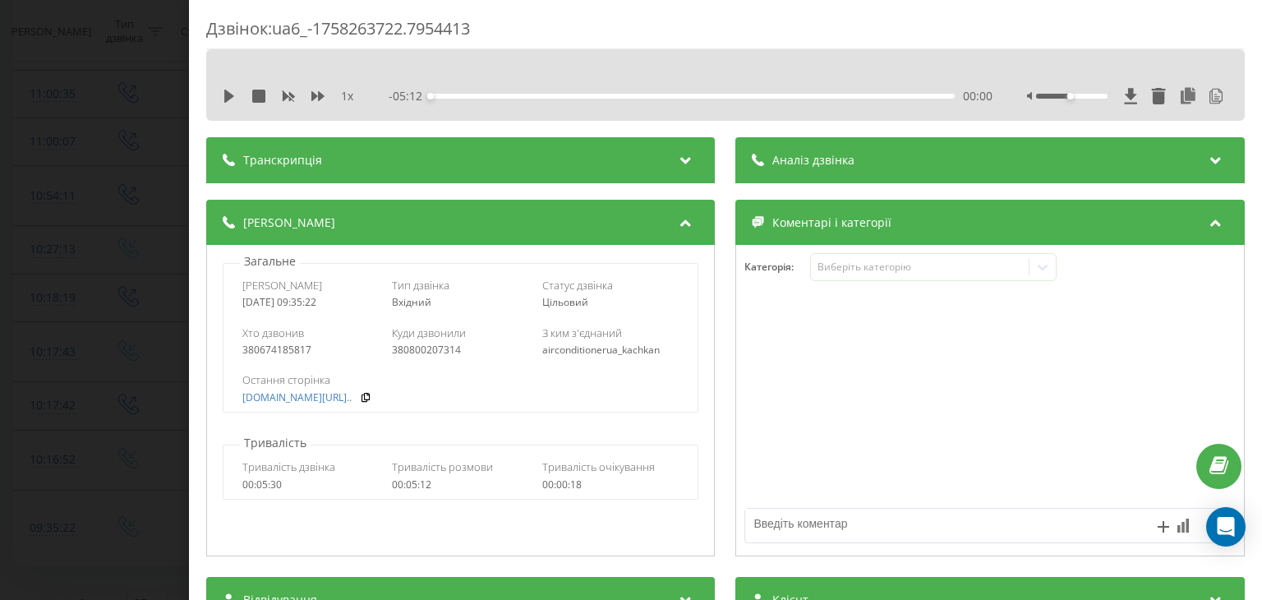
click at [880, 162] on div "Аналіз дзвінка" at bounding box center [990, 160] width 508 height 46
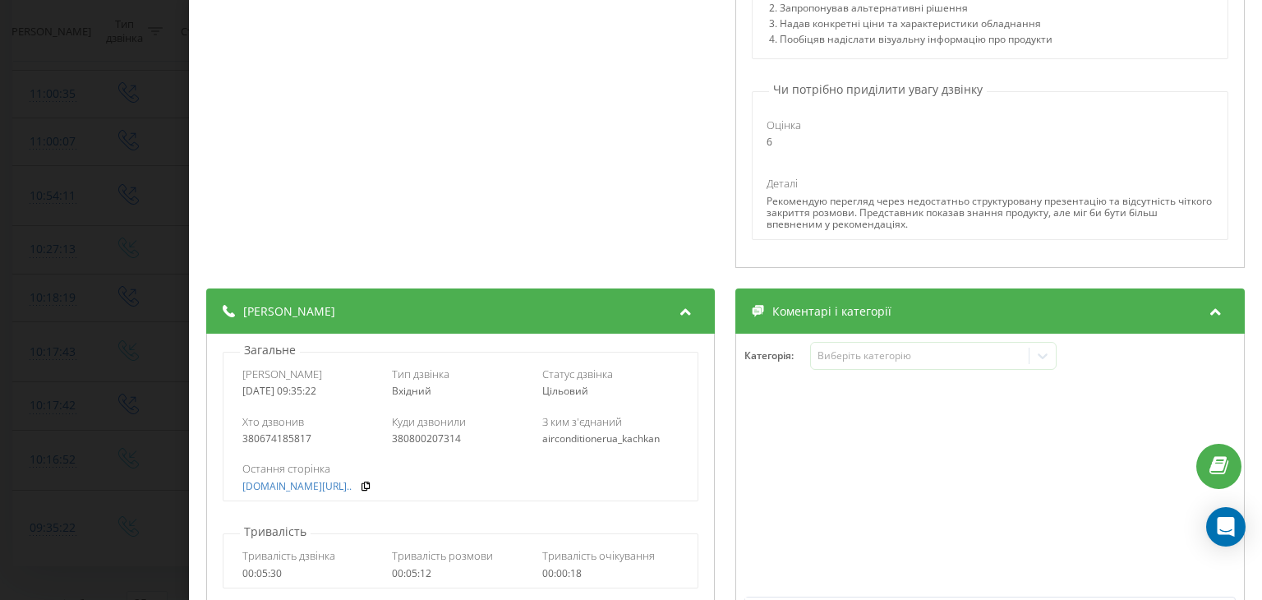
scroll to position [493, 0]
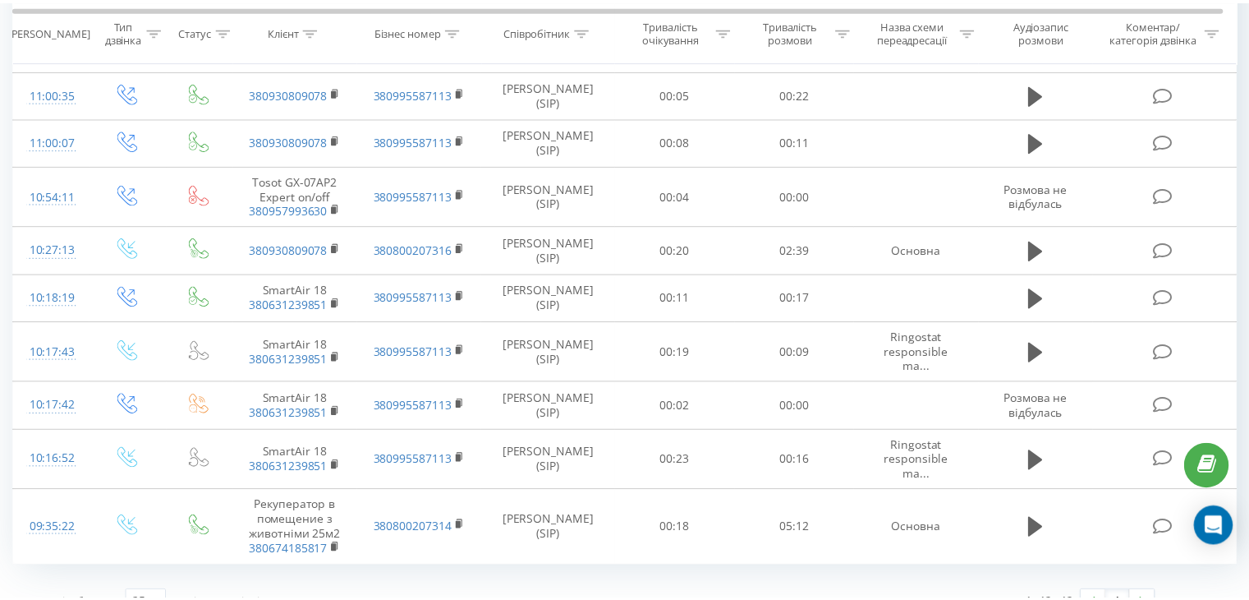
scroll to position [457, 0]
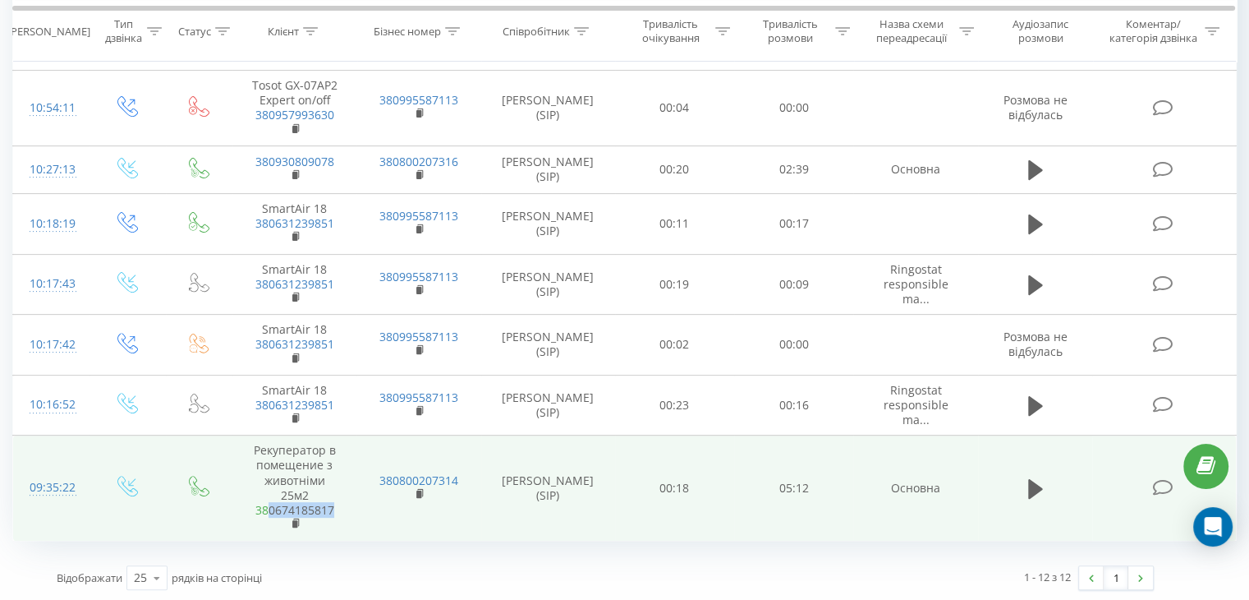
drag, startPoint x: 349, startPoint y: 504, endPoint x: 269, endPoint y: 504, distance: 79.7
click at [269, 504] on td "Рекуператор в помещение з животніми 25м2 380674185817" at bounding box center [294, 487] width 124 height 105
copy link "0674185817"
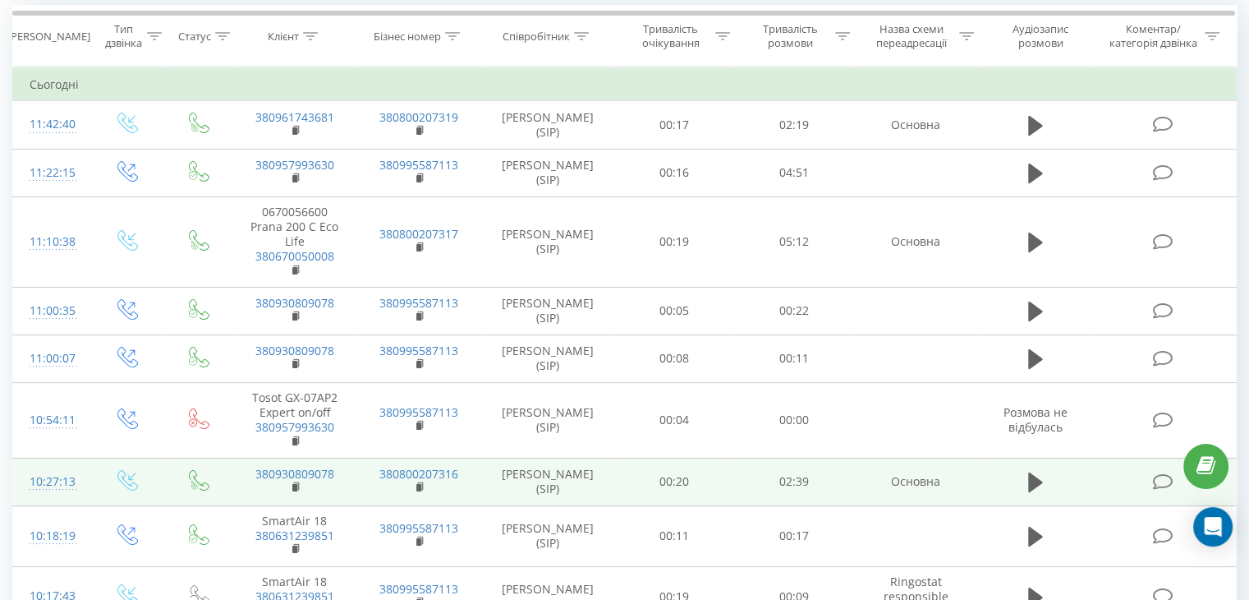
scroll to position [0, 0]
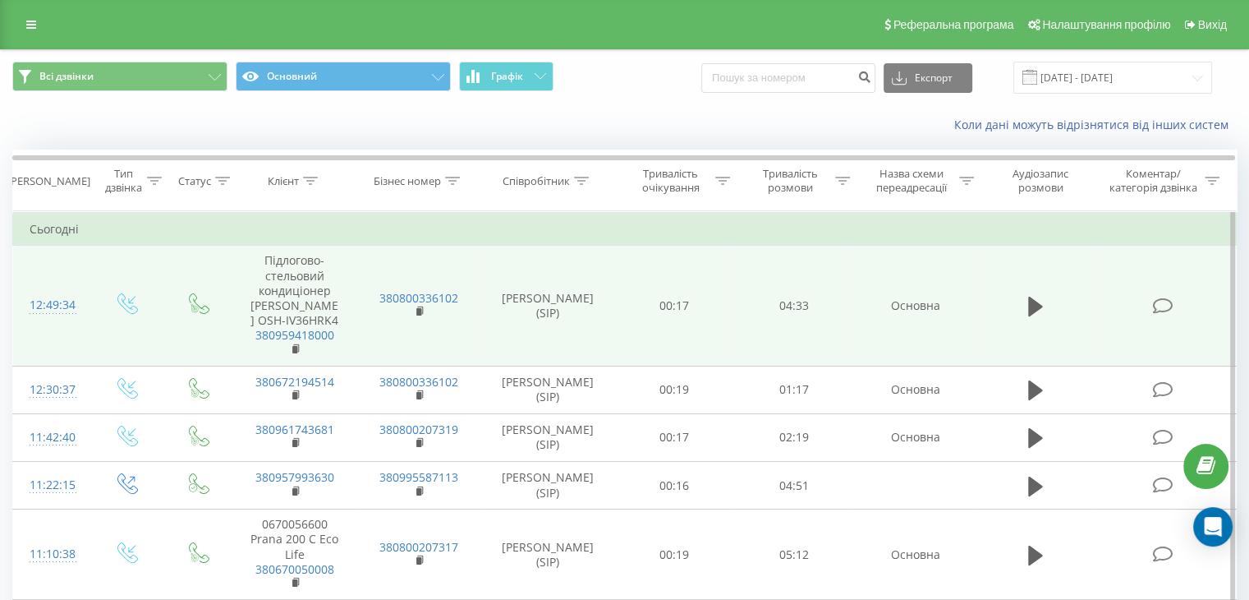
click at [32, 290] on div "12:49:34" at bounding box center [52, 305] width 44 height 32
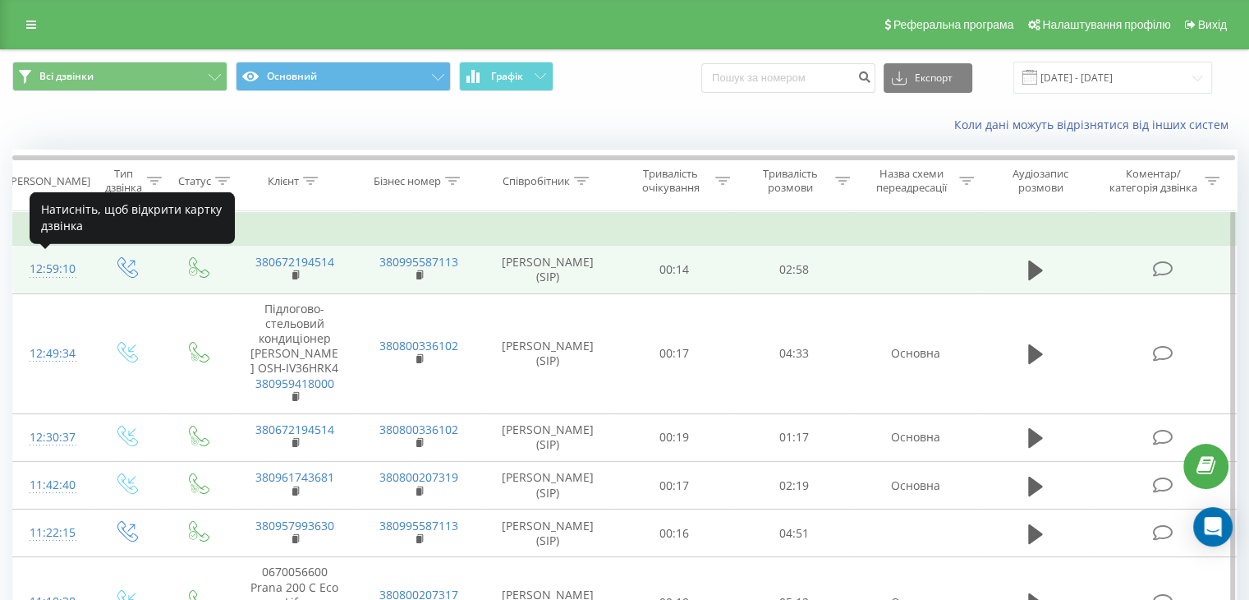
click at [46, 265] on div "12:59:10" at bounding box center [52, 269] width 44 height 32
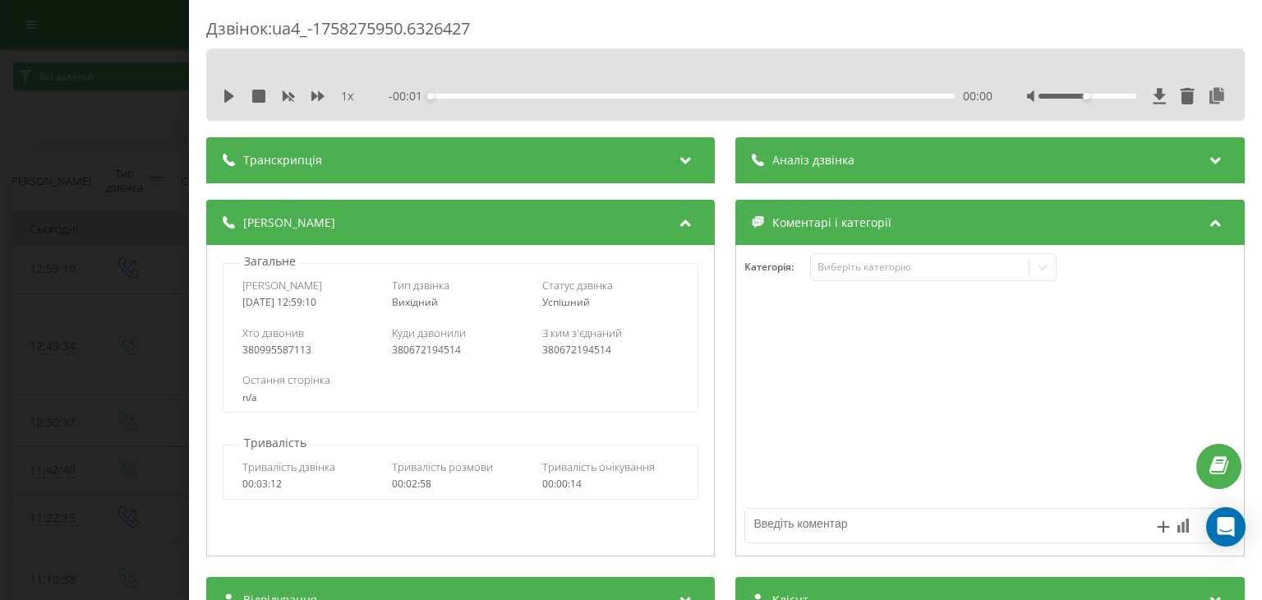
click at [1001, 161] on div "Аналіз дзвінка" at bounding box center [990, 160] width 508 height 46
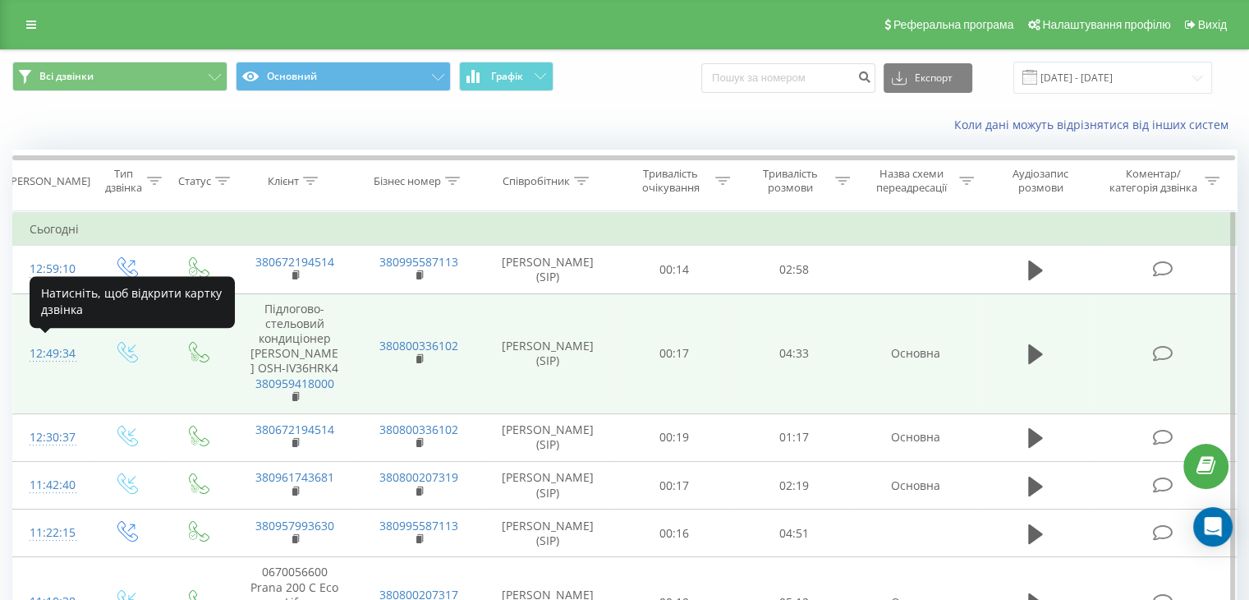
click at [60, 353] on div "12:49:34" at bounding box center [52, 354] width 44 height 32
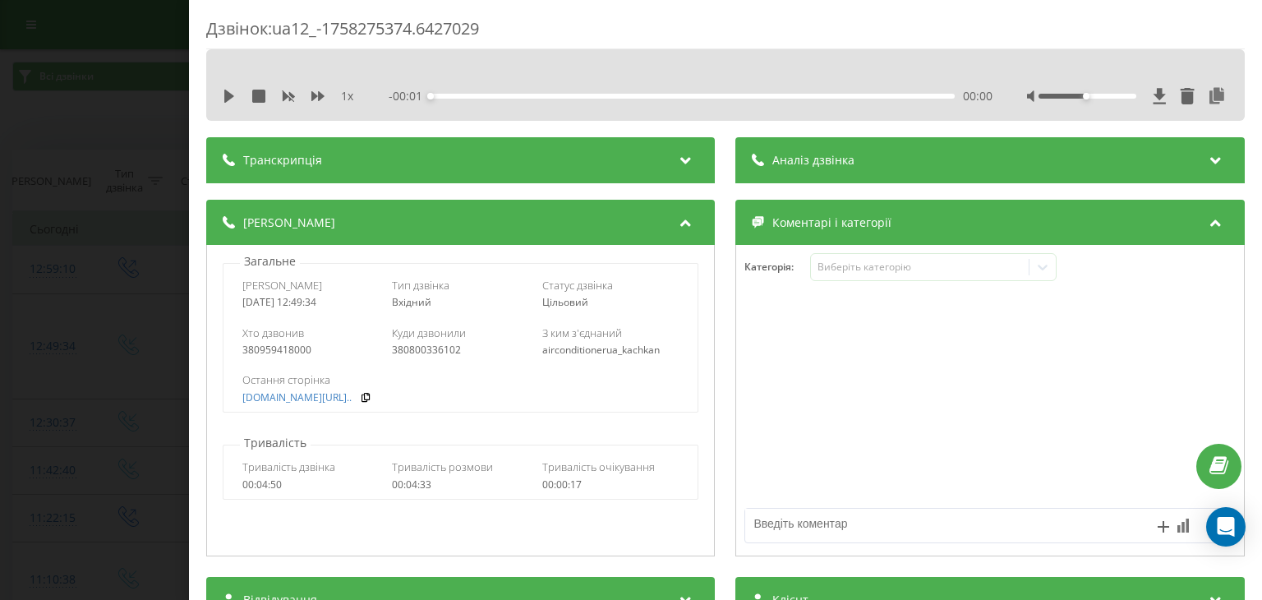
click at [835, 172] on div "Аналіз дзвінка" at bounding box center [990, 160] width 508 height 46
